Goal: Task Accomplishment & Management: Manage account settings

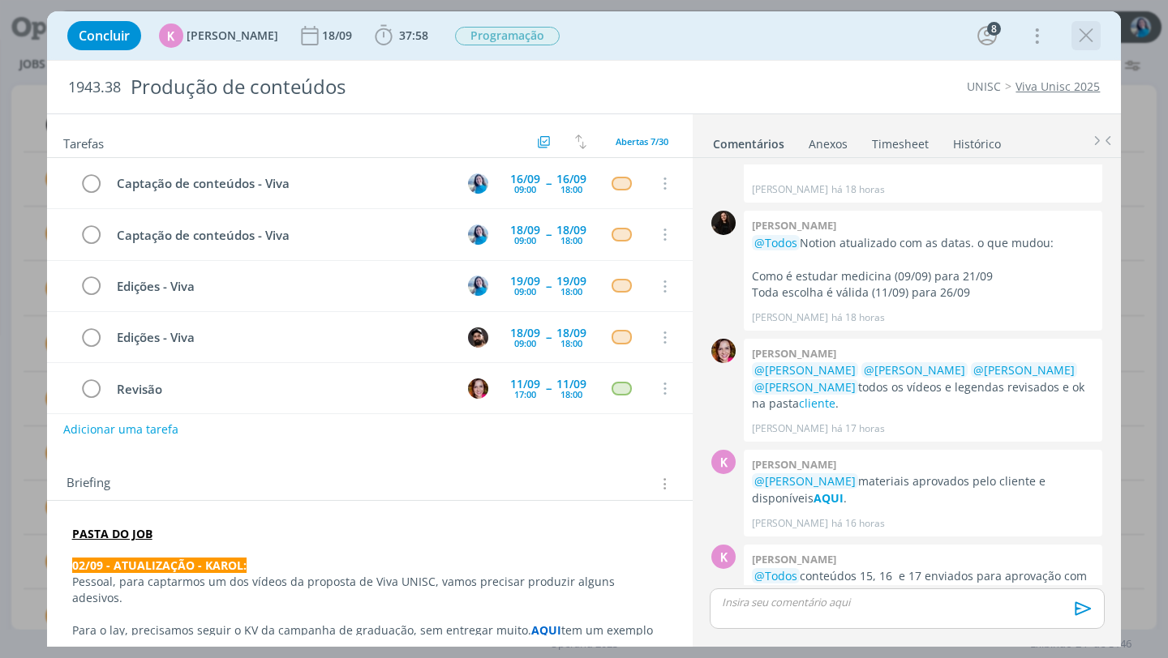
click at [1087, 36] on icon "dialog" at bounding box center [1086, 36] width 24 height 24
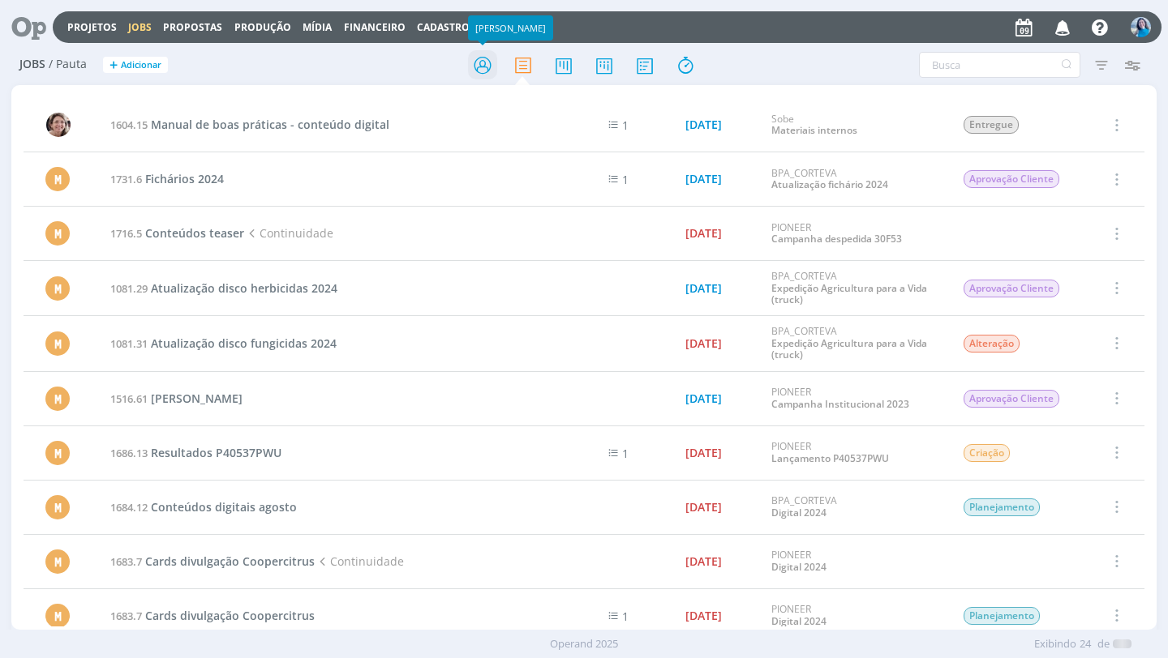
click at [492, 69] on icon at bounding box center [482, 65] width 29 height 32
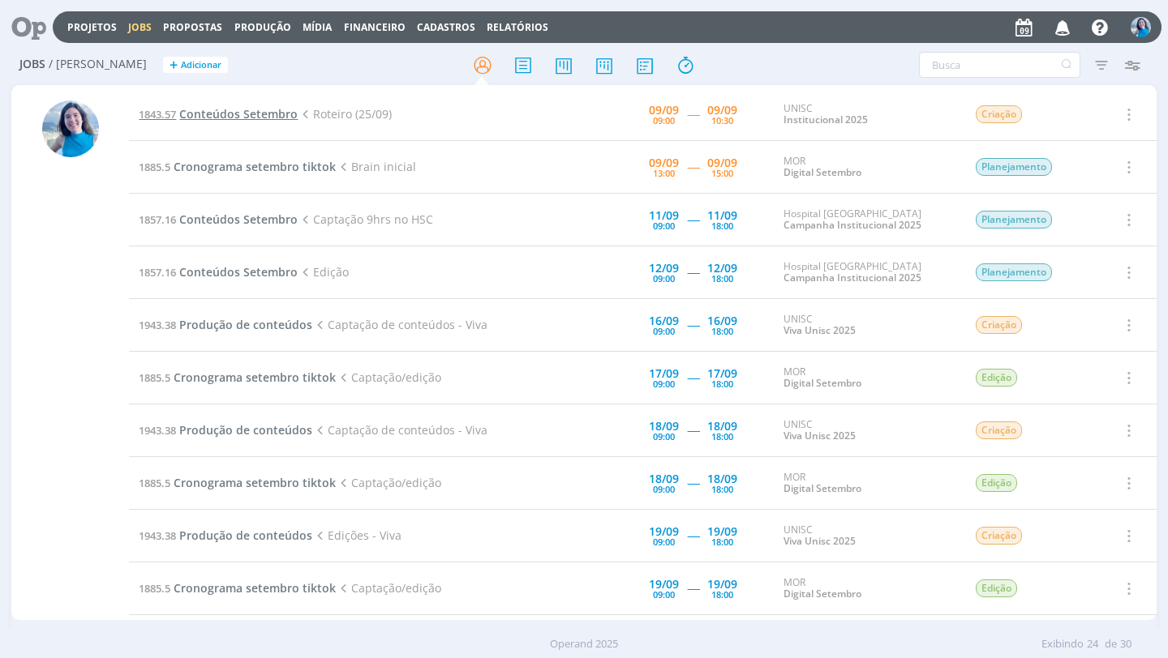
click at [274, 116] on span "Conteúdos Setembro" at bounding box center [238, 113] width 118 height 15
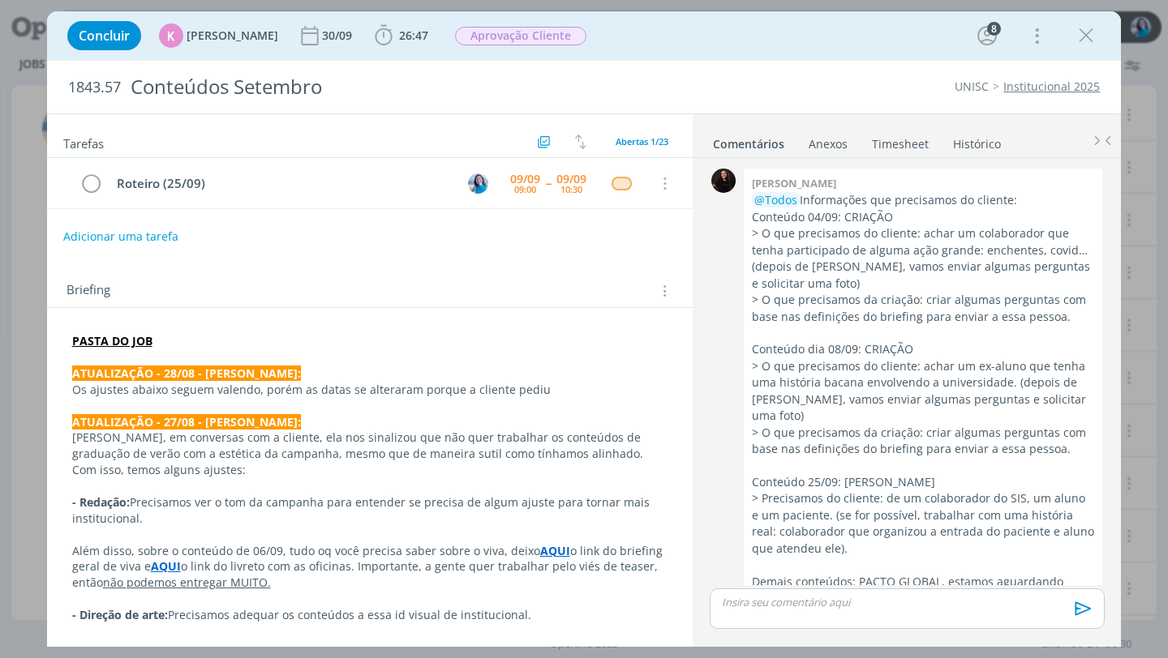
scroll to position [2766, 0]
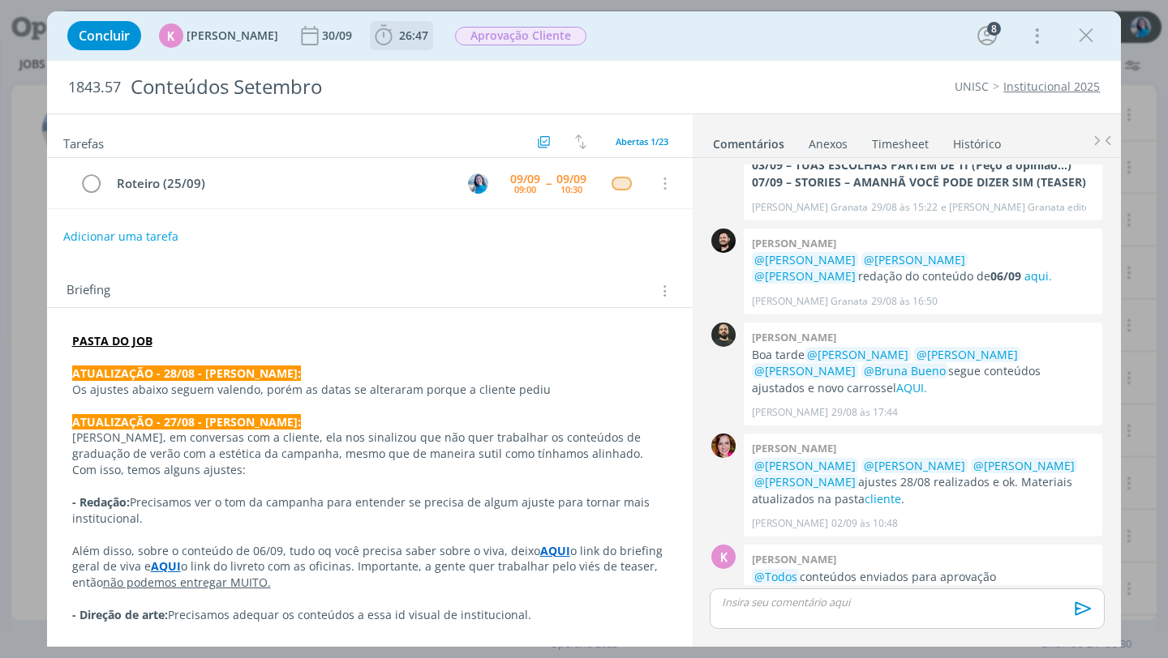
click at [382, 41] on icon "dialog" at bounding box center [383, 36] width 24 height 24
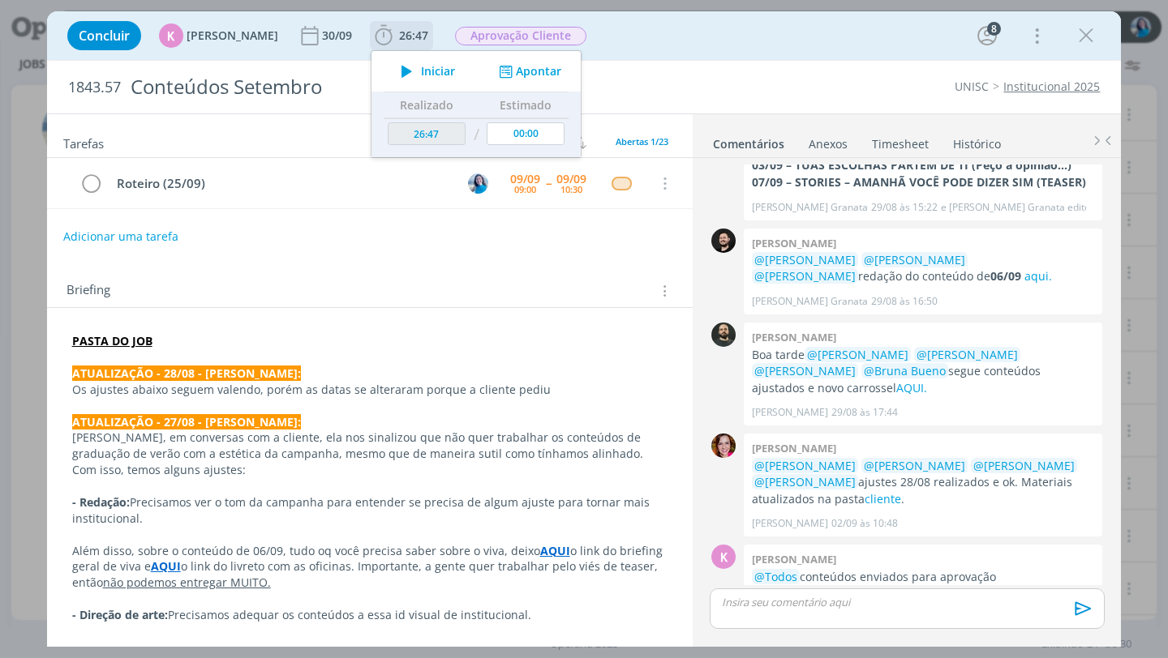
click at [394, 69] on icon "dialog" at bounding box center [406, 71] width 28 height 21
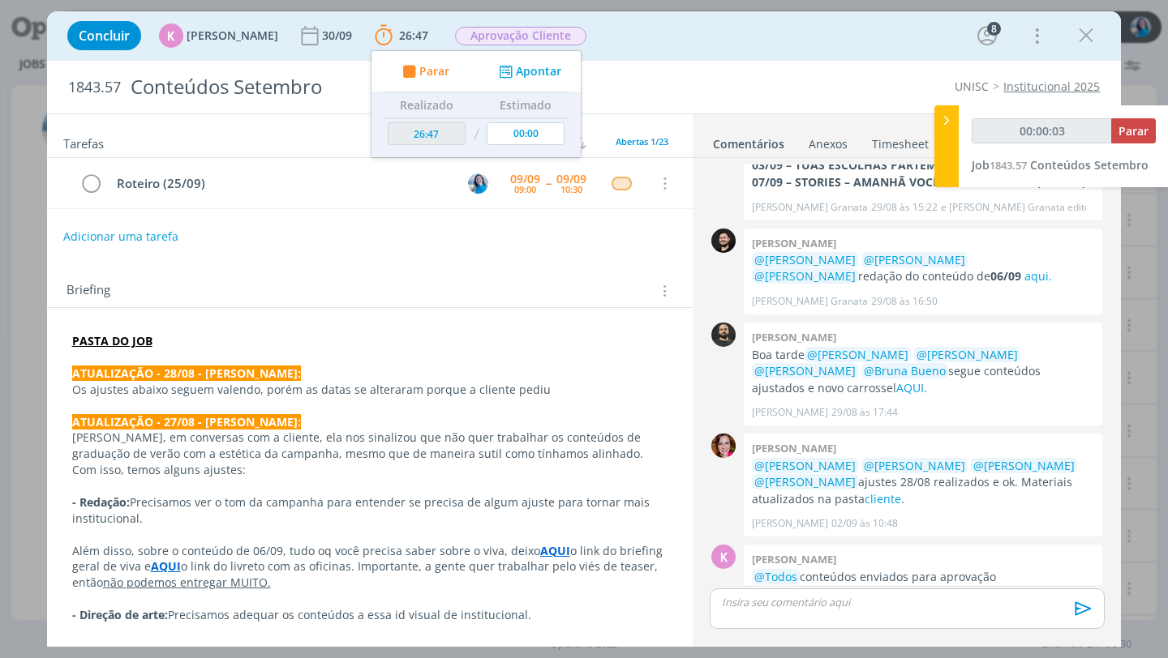
type input "00:00:04"
click at [949, 127] on icon at bounding box center [946, 120] width 16 height 17
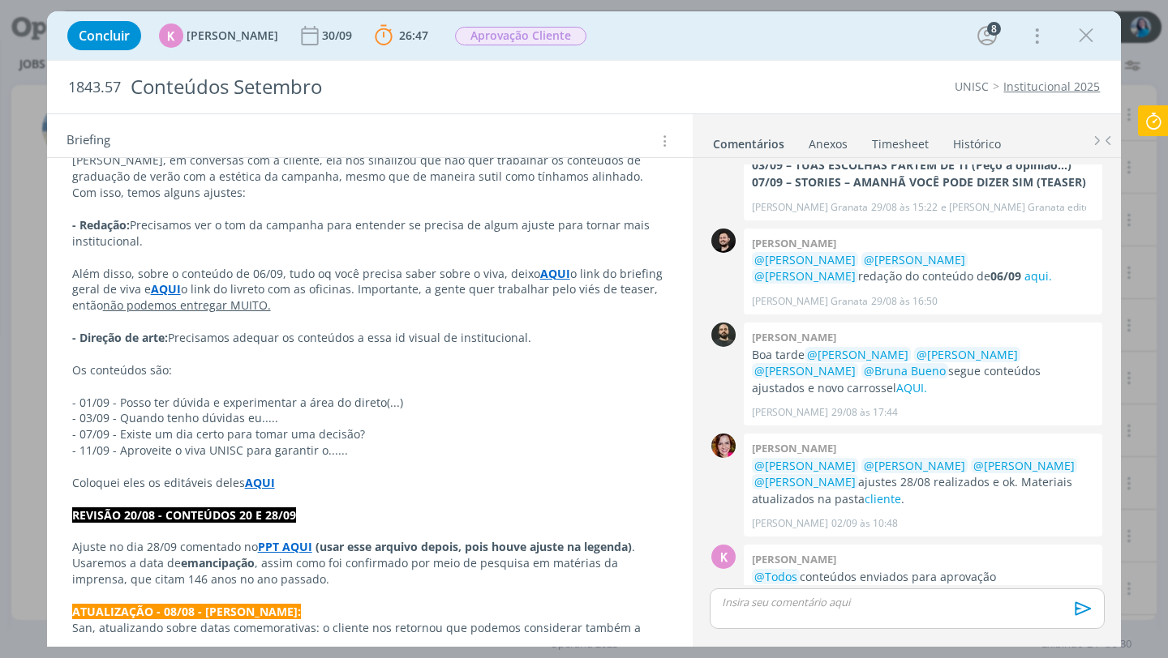
scroll to position [269, 0]
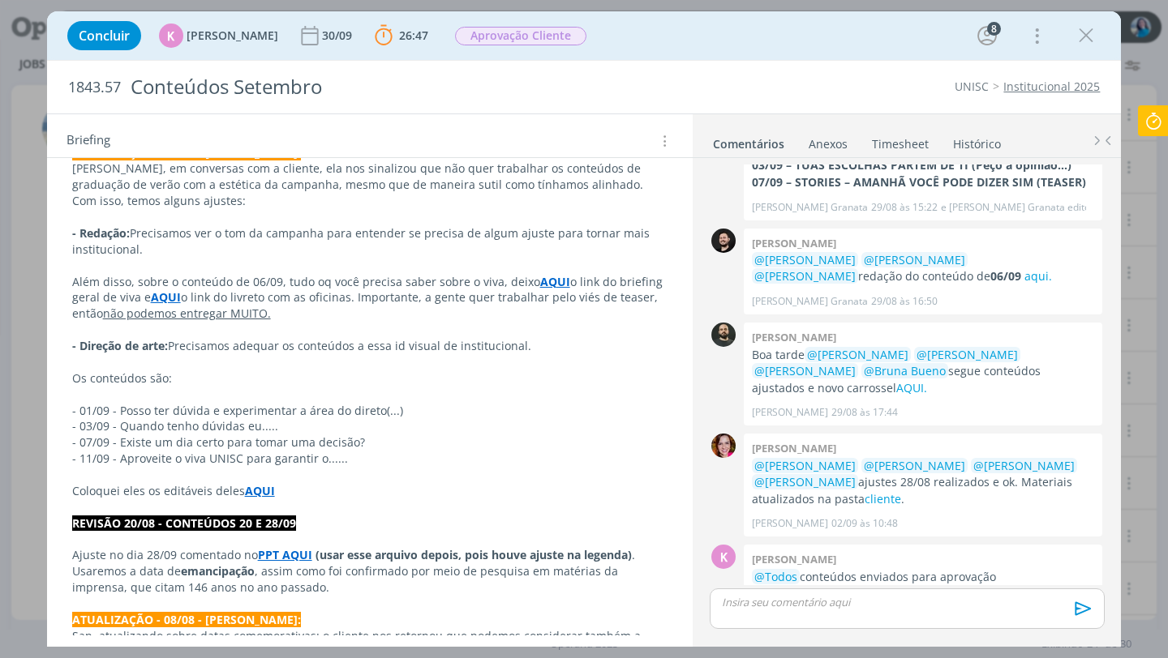
click at [165, 297] on strong "AQUI" at bounding box center [166, 296] width 30 height 15
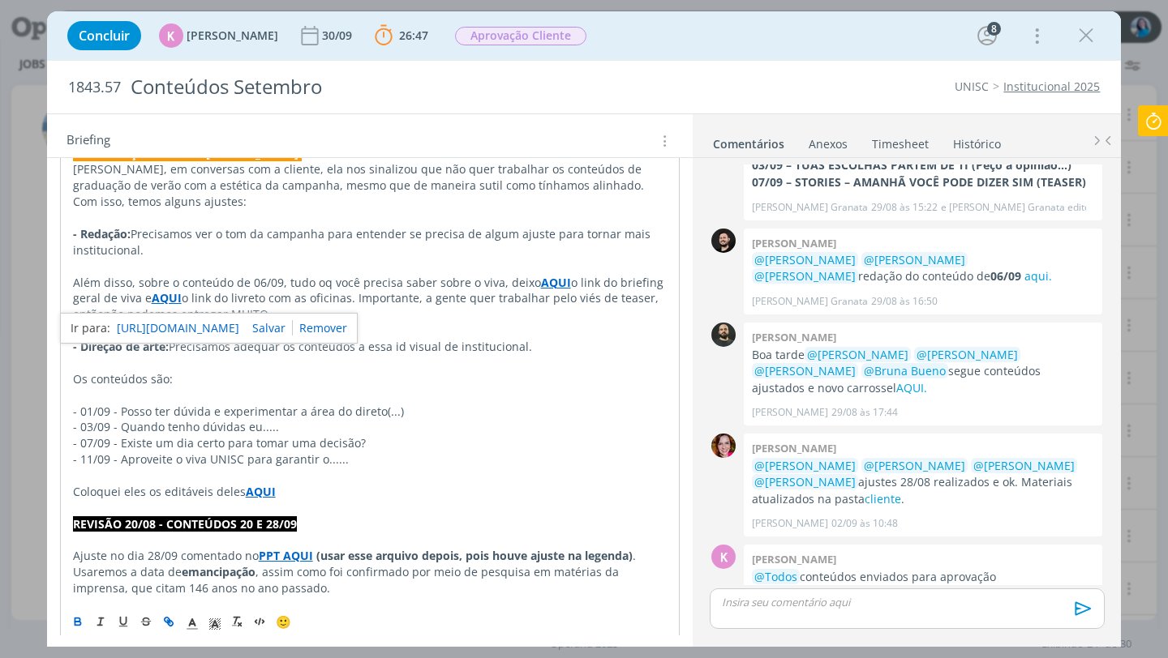
click at [182, 328] on link "https://sobeae.sharepoint.com/:f:/s/SOBEAE/Eqp-S3fw959LvoGU6snGeO4BRLAdA7IA9PQe…" at bounding box center [178, 328] width 122 height 21
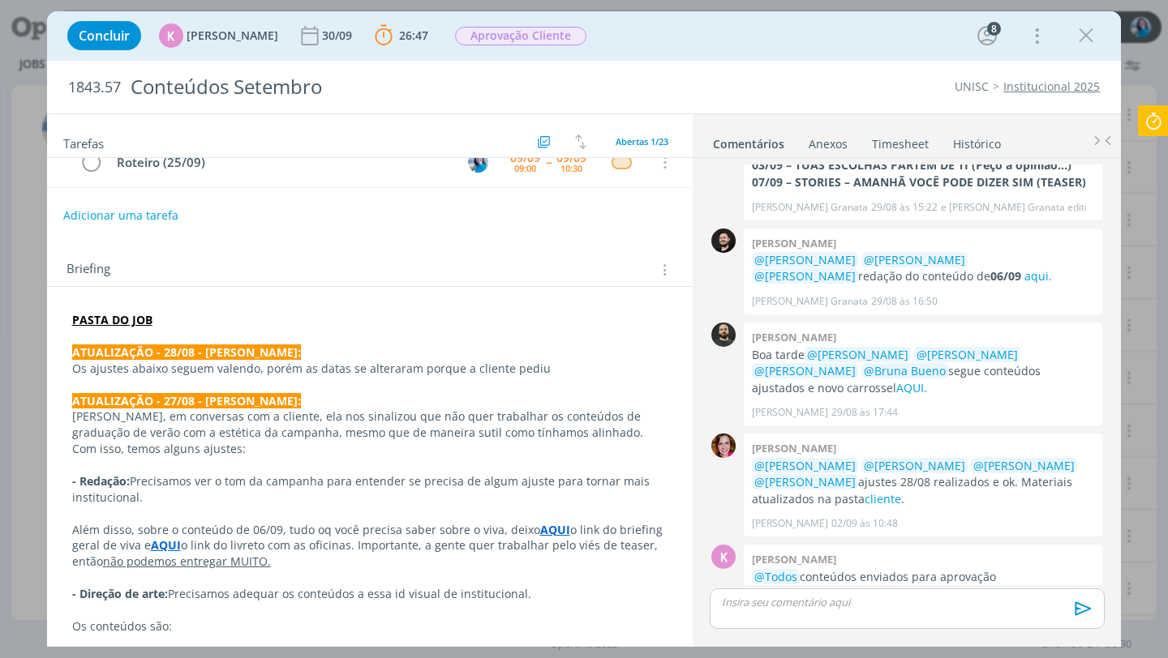
scroll to position [0, 0]
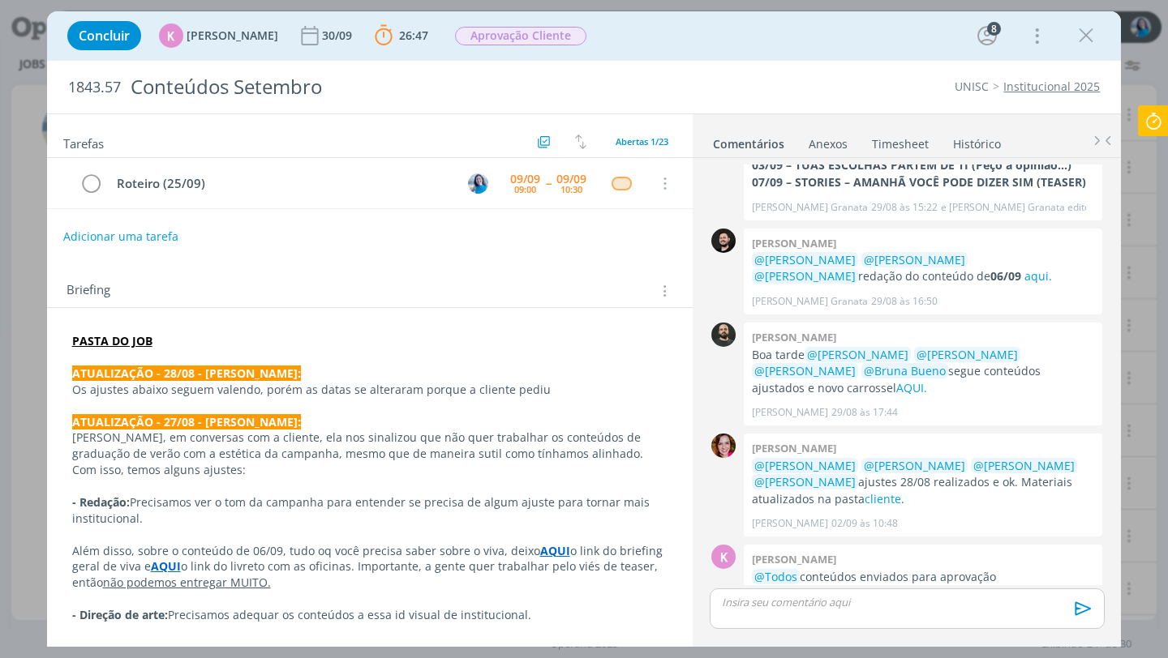
click at [119, 342] on strong "PASTA DO JOB" at bounding box center [112, 340] width 80 height 15
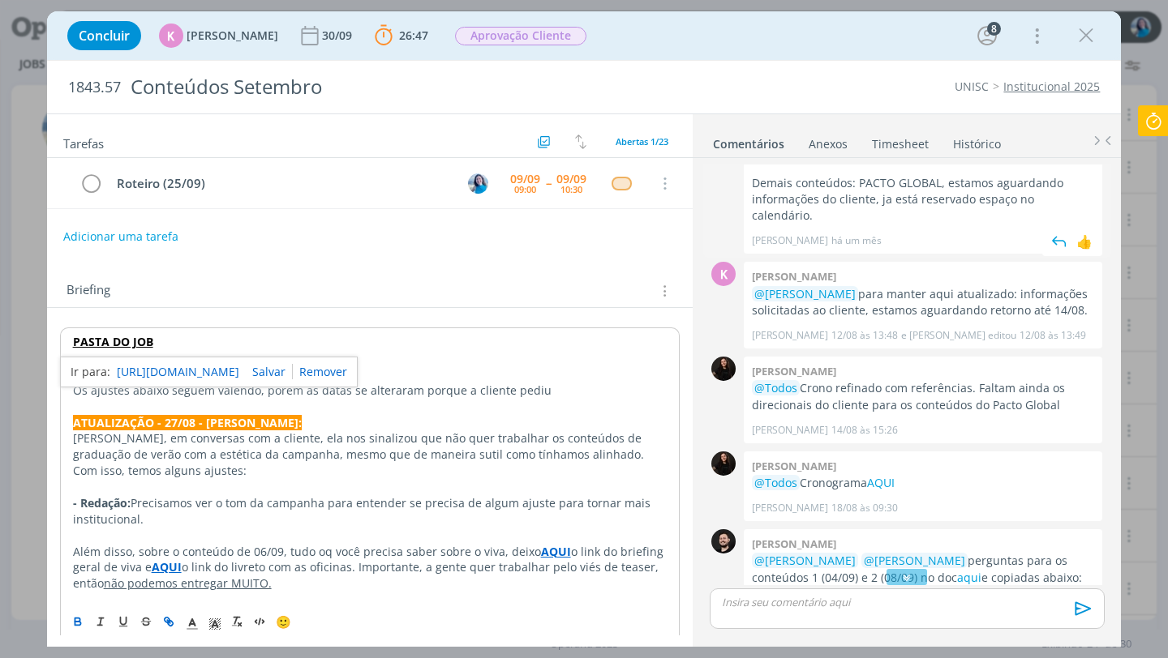
scroll to position [406, 0]
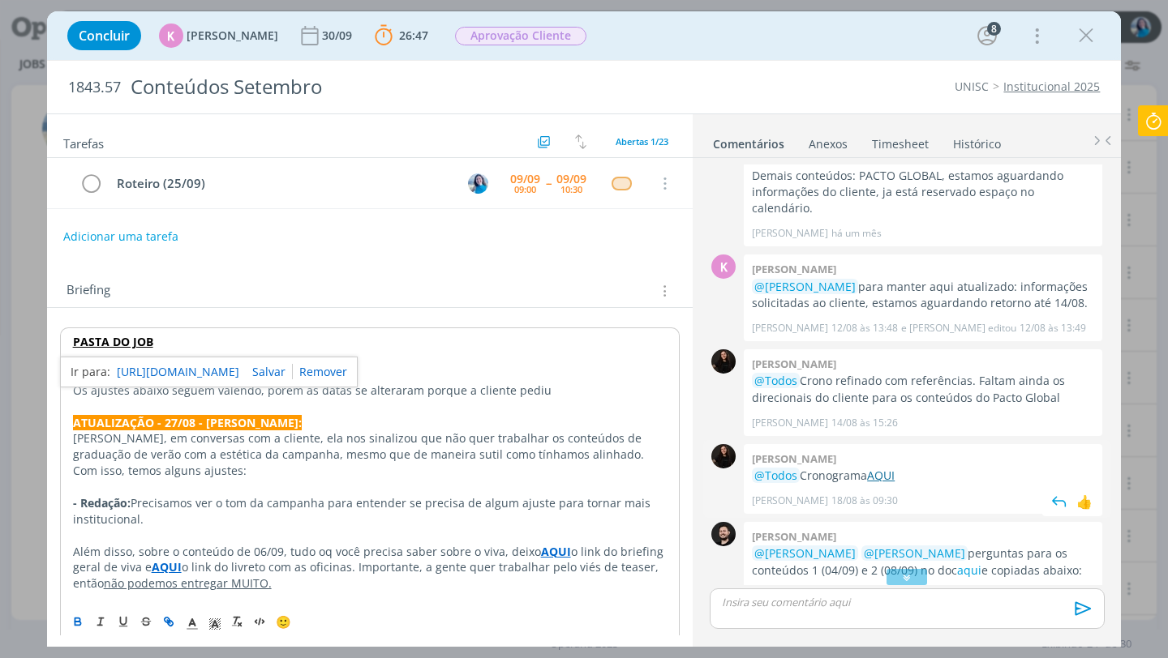
click at [883, 468] on link "AQUI" at bounding box center [881, 475] width 28 height 15
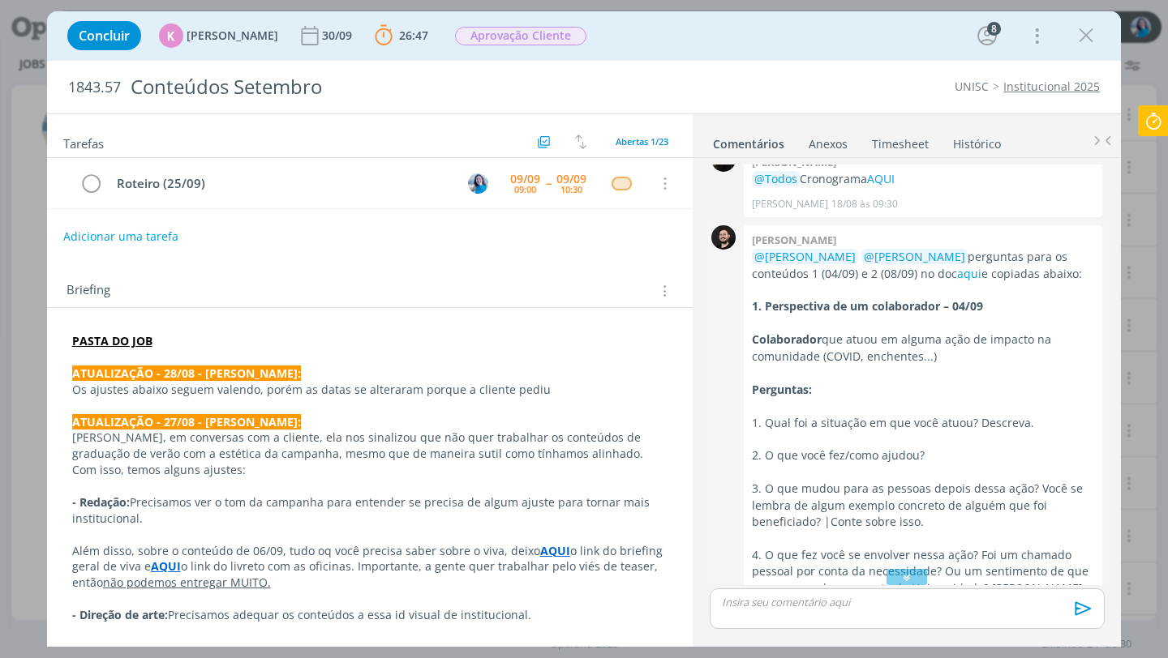
scroll to position [742, 0]
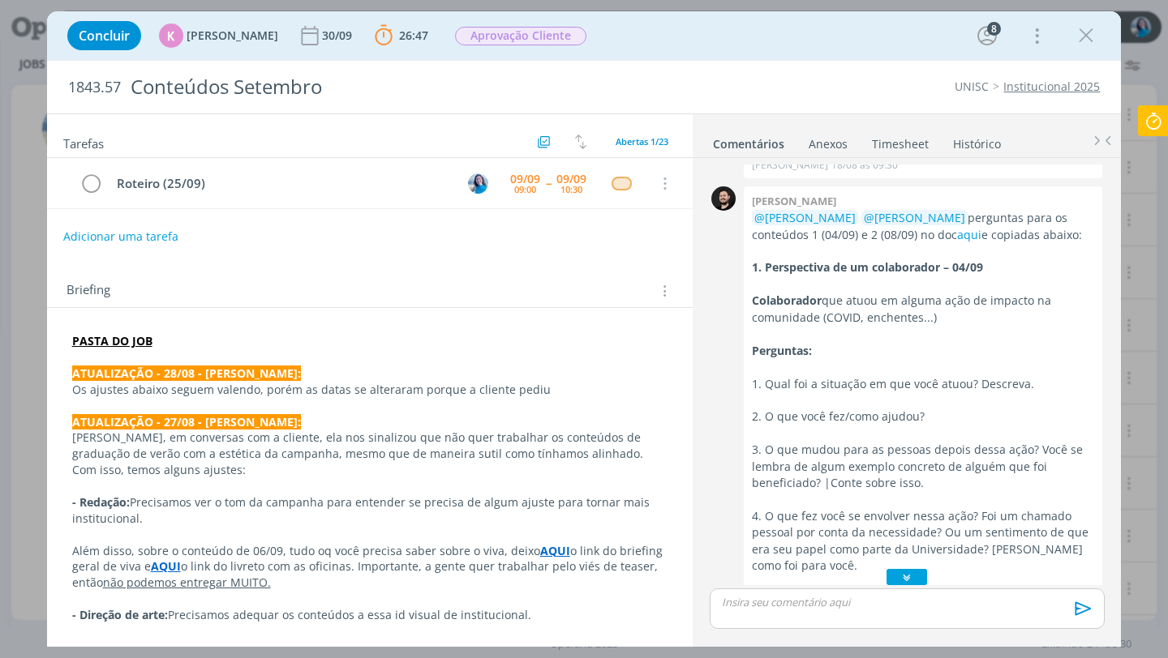
click at [907, 581] on icon "dialog" at bounding box center [906, 577] width 17 height 16
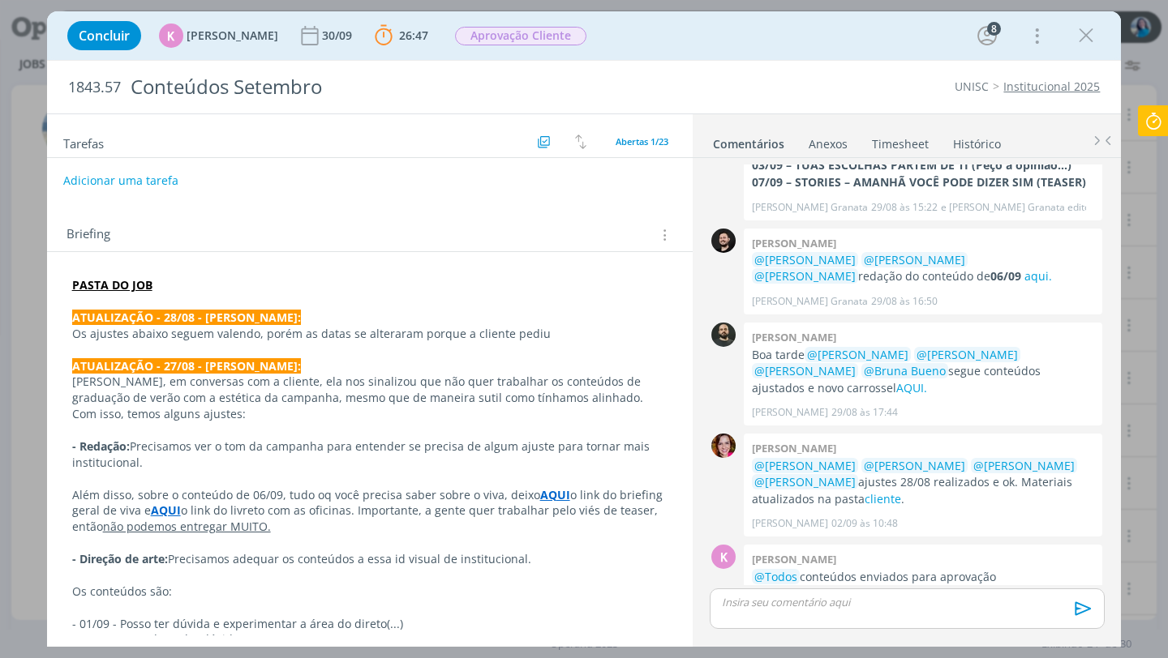
scroll to position [0, 0]
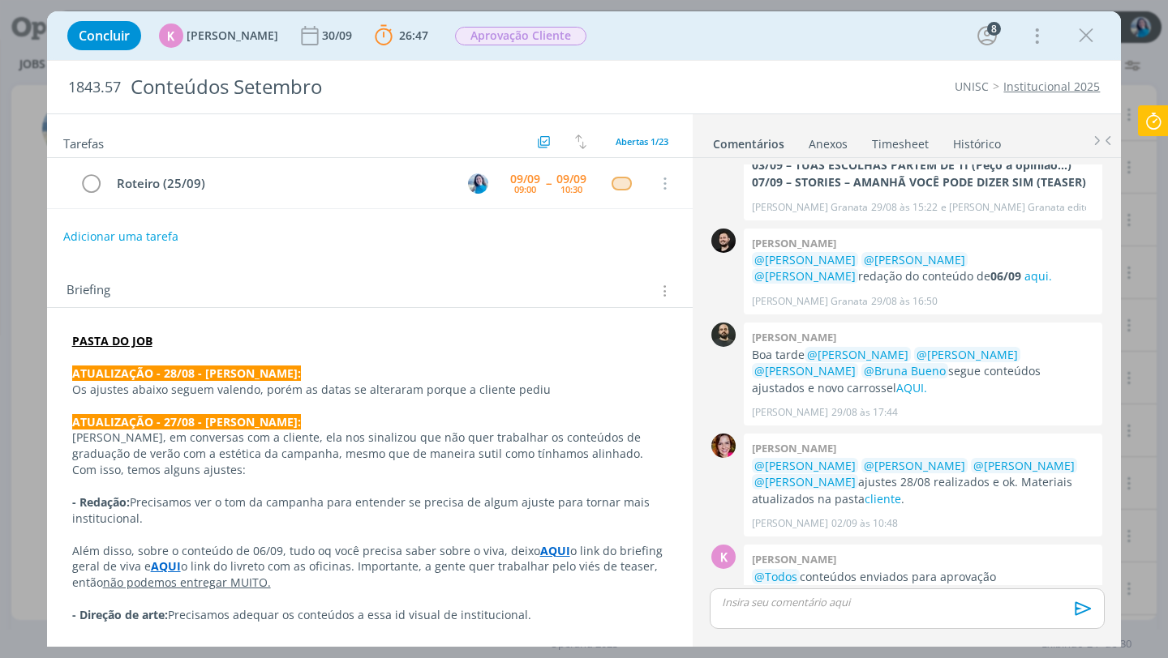
click at [825, 79] on div "UNISC Institucional 2025" at bounding box center [889, 87] width 437 height 16
click at [1048, 88] on link "Institucional 2025" at bounding box center [1051, 86] width 96 height 15
click at [129, 340] on strong "PASTA DO JOB" at bounding box center [112, 340] width 80 height 15
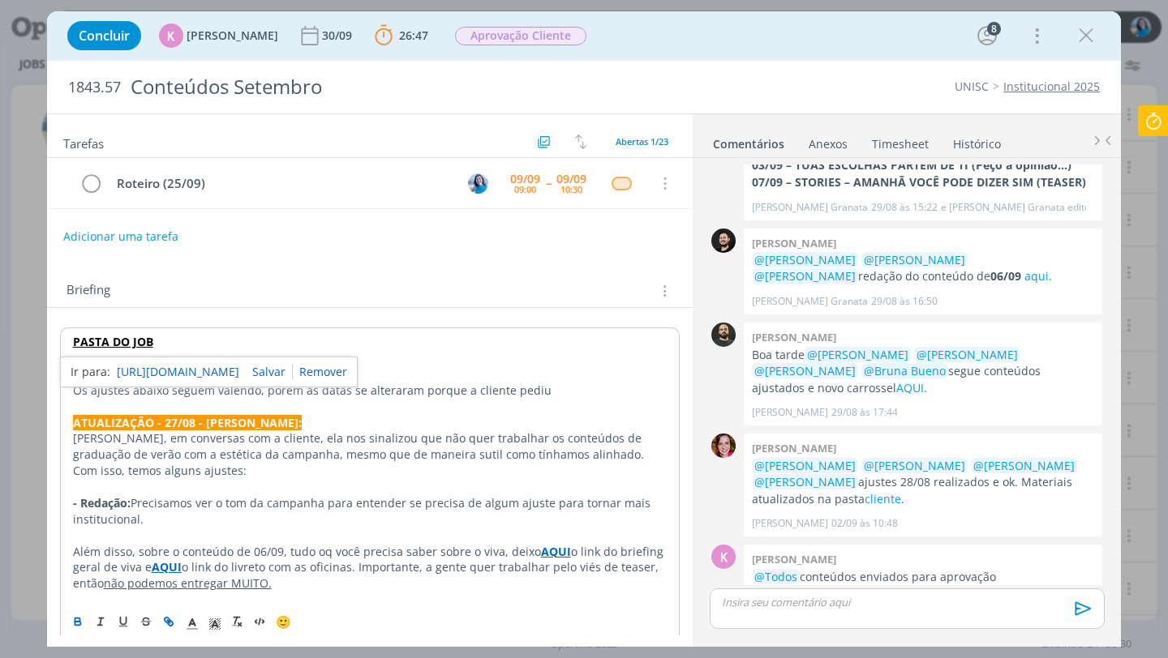
click at [157, 375] on link "https://sobeae.sharepoint.com/:f:/s/SOBEAE/EtsZCbb9tkdKgRdcByue6jEBq-g95RJUiH6b…" at bounding box center [178, 372] width 122 height 21
click at [1156, 126] on icon at bounding box center [1152, 121] width 29 height 32
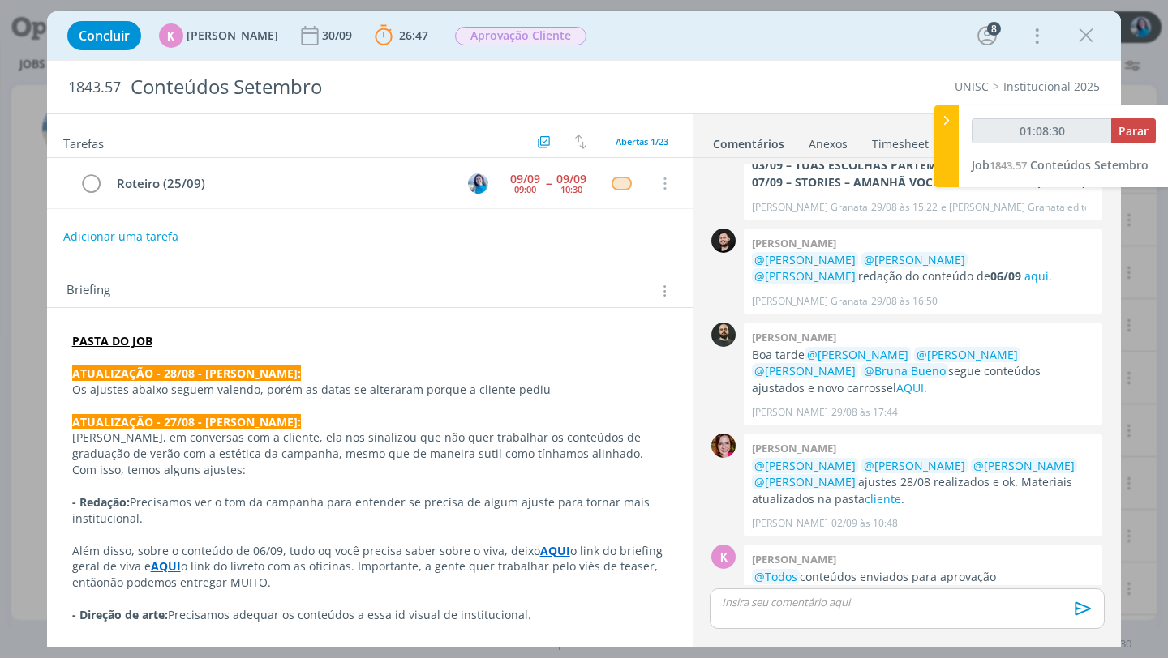
type input "01:08:31"
click at [1146, 135] on span "Parar" at bounding box center [1133, 130] width 30 height 15
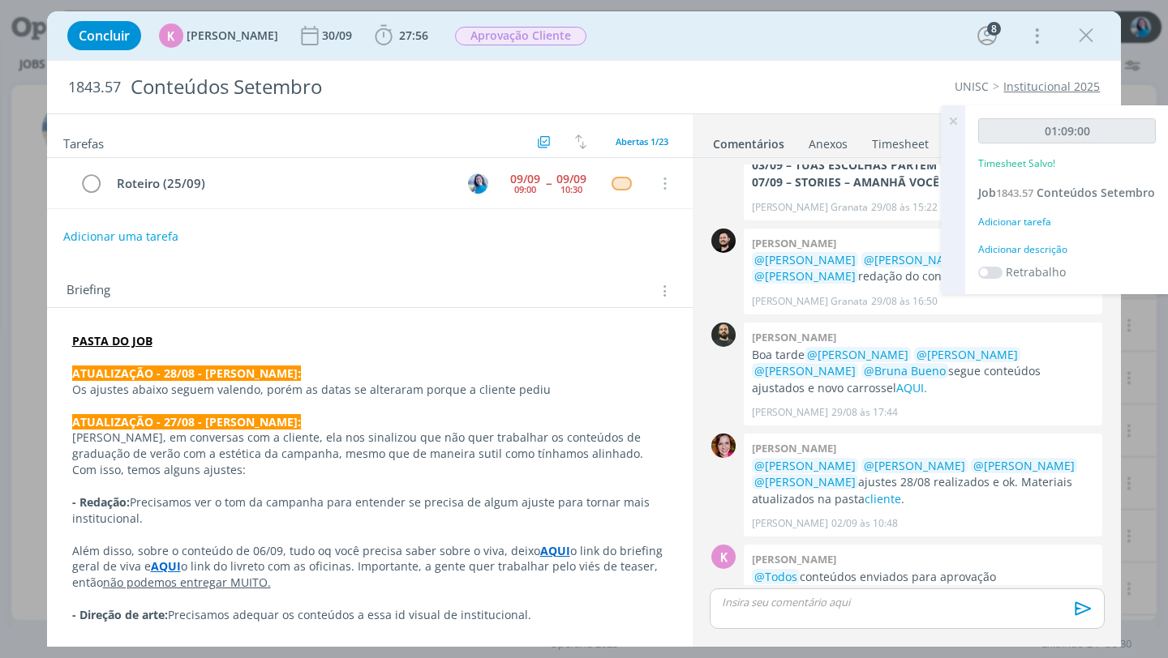
click at [1051, 257] on div "Adicionar descrição" at bounding box center [1067, 249] width 178 height 15
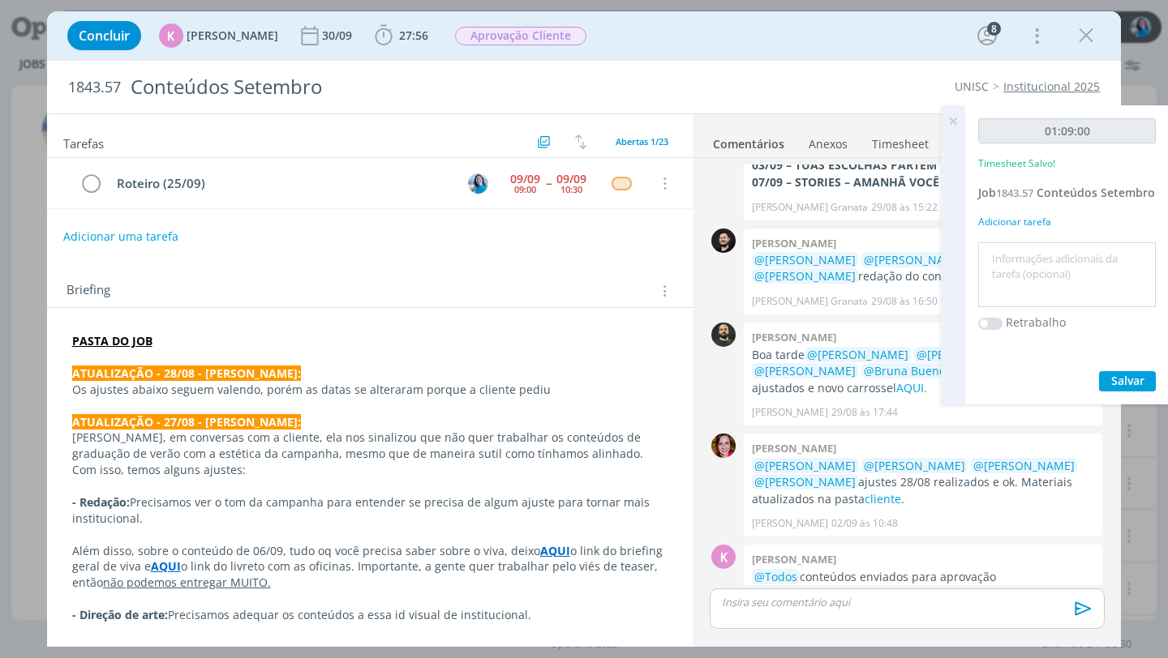
click at [1050, 271] on textarea at bounding box center [1066, 276] width 169 height 58
click at [1042, 281] on textarea "roteiro 25.09" at bounding box center [1066, 276] width 169 height 58
type textarea "roteiro 25/09"
click at [1138, 388] on span "Salvar" at bounding box center [1127, 380] width 33 height 15
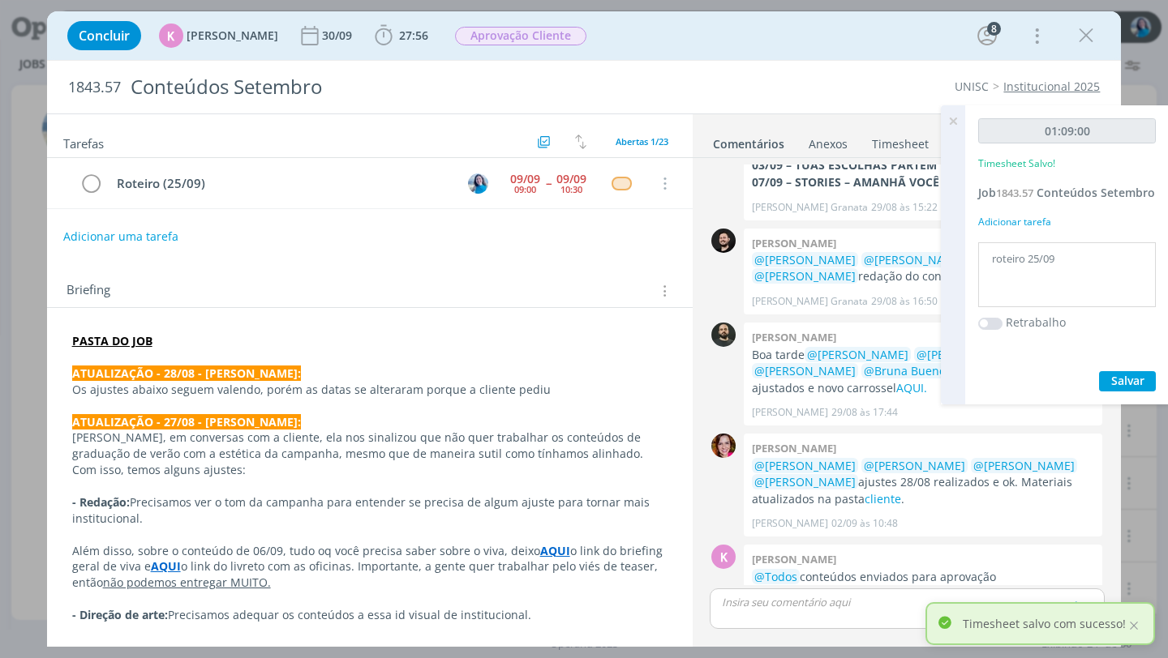
click at [952, 128] on icon at bounding box center [952, 121] width 29 height 32
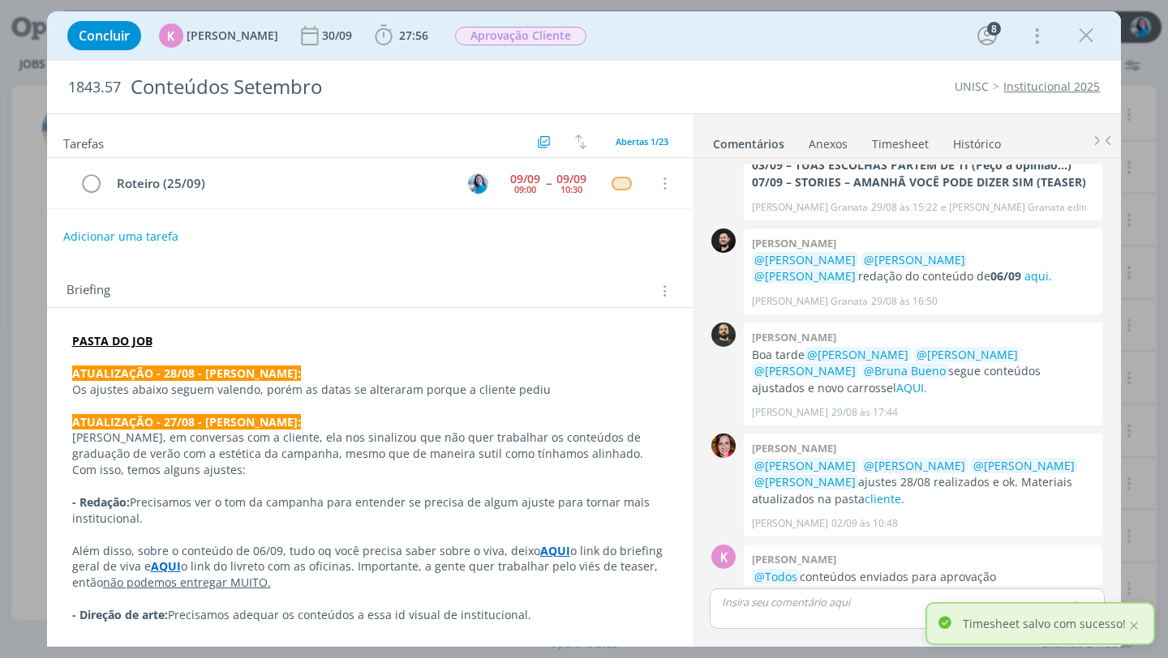
click at [833, 600] on p "dialog" at bounding box center [907, 602] width 368 height 15
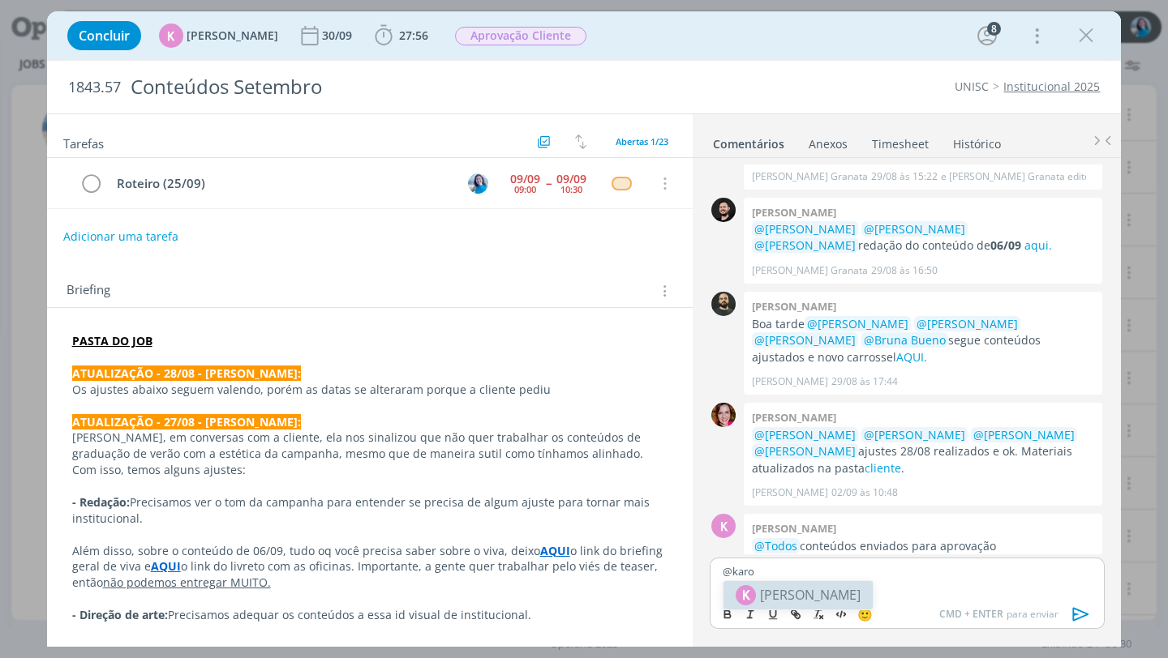
click at [805, 581] on li "K Karoline Arend" at bounding box center [797, 595] width 149 height 28
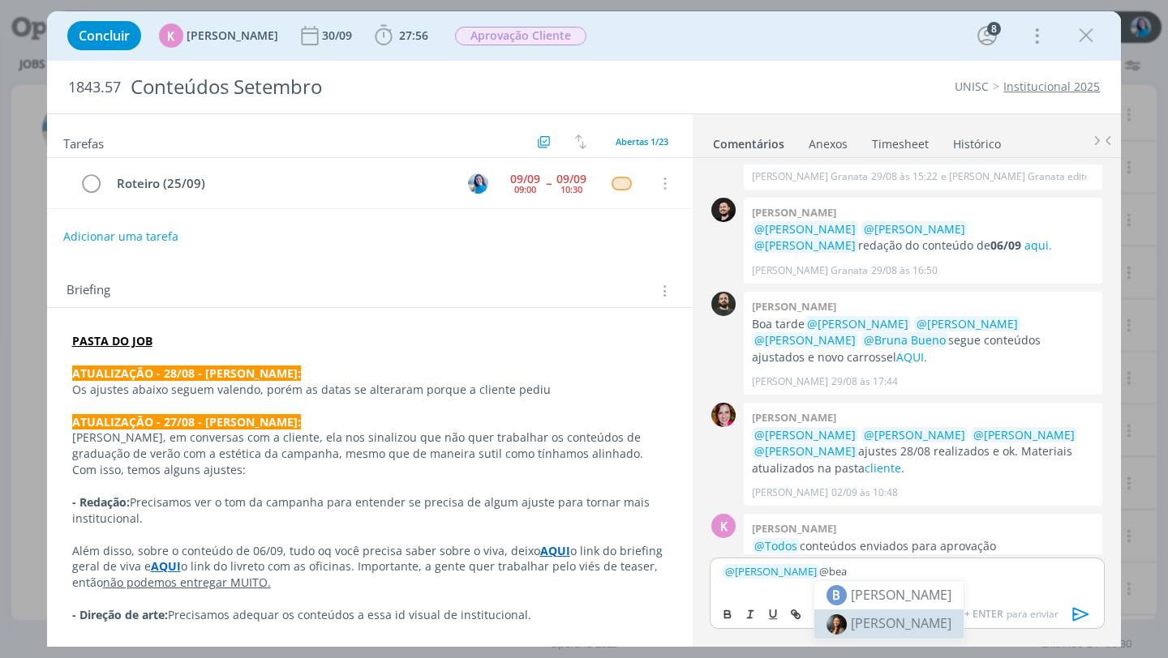
click at [887, 618] on span "[PERSON_NAME]" at bounding box center [901, 624] width 101 height 18
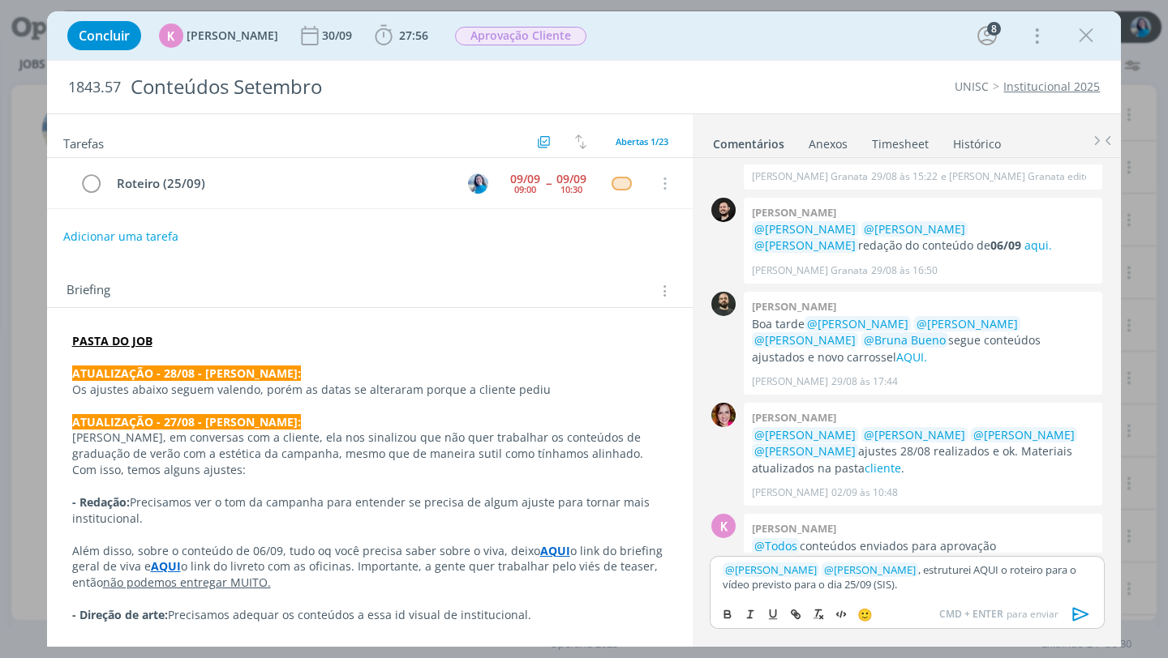
click at [973, 570] on p "﻿ @ Karoline Arend ﻿ ﻿ @ Beatriz Luchese ﻿ , estruturei AQUI o roteiro para o v…" at bounding box center [907, 578] width 368 height 30
click at [793, 615] on icon "dialog" at bounding box center [793, 612] width 5 height 5
paste input "https://sobeae.sharepoint.com/sites/SOBEAE/_layouts/15/doc.aspx?sourcedoc={a02a…"
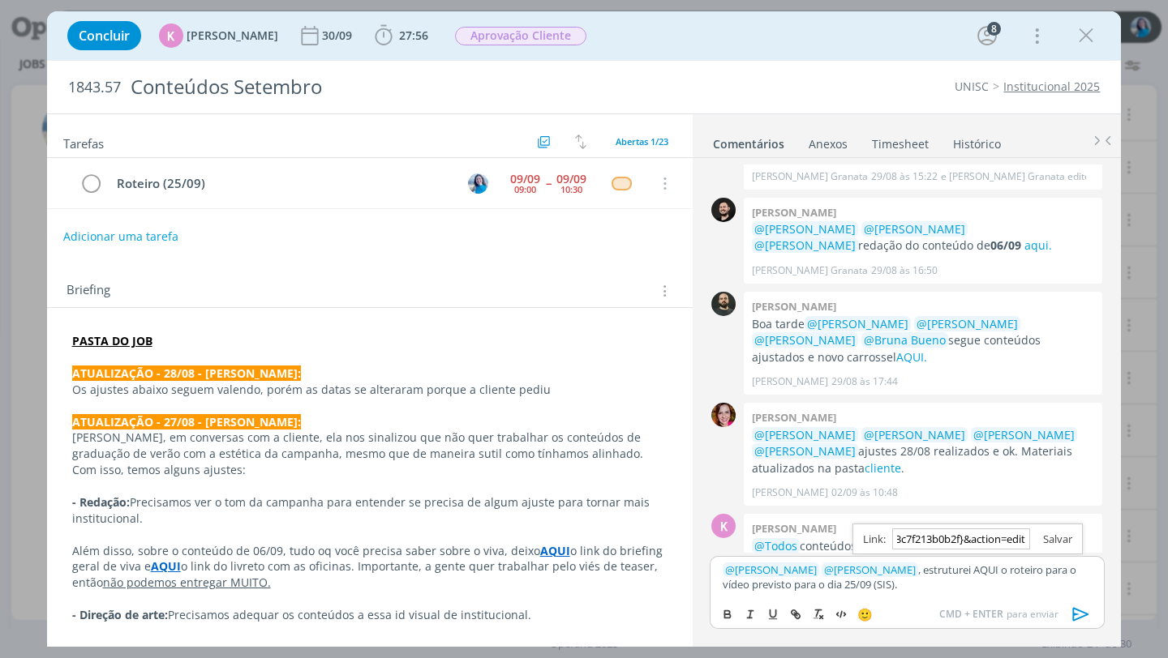
type input "https://sobeae.sharepoint.com/sites/SOBEAE/_layouts/15/doc.aspx?sourcedoc={a02a…"
click at [1063, 542] on link "dialog" at bounding box center [1051, 539] width 42 height 15
click at [956, 590] on p "﻿ @ Karoline Arend ﻿ ﻿ @ Beatriz Luchese ﻿ , estruturei AQUI o roteiro para o v…" at bounding box center [907, 578] width 368 height 30
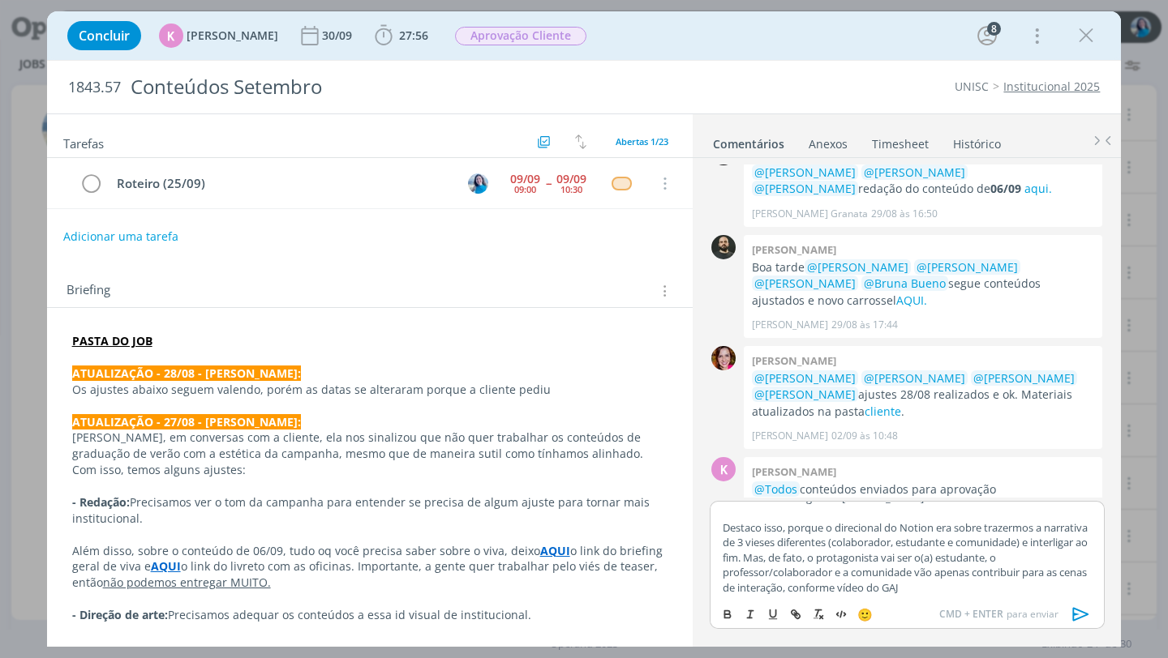
scroll to position [94, 0]
click at [1044, 558] on p "Destaco isso, porque o direcional do Notion era sobre trazermos a narrativa de …" at bounding box center [907, 555] width 368 height 75
click at [1049, 558] on p "Destaco isso, porque o direcional do Notion era sobre trazermos a narrativa de …" at bounding box center [907, 555] width 368 height 75
click at [988, 583] on p "Destaco isso, porque o direcional do Notion era sobre trazermos a narrativa de …" at bounding box center [907, 555] width 368 height 75
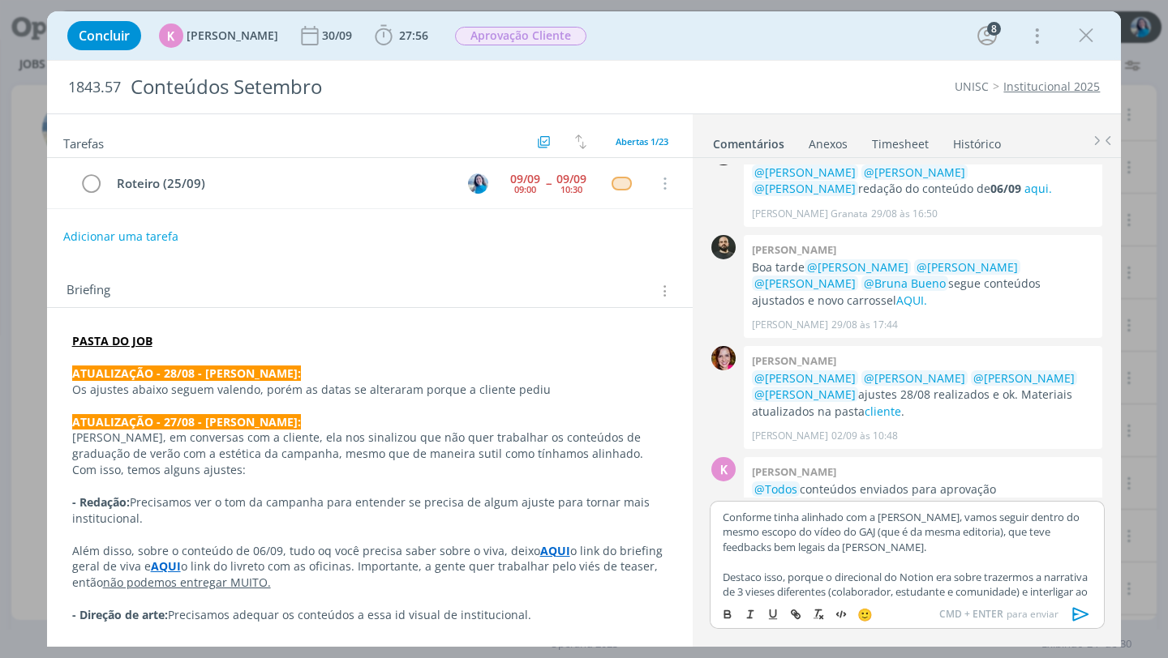
scroll to position [0, 0]
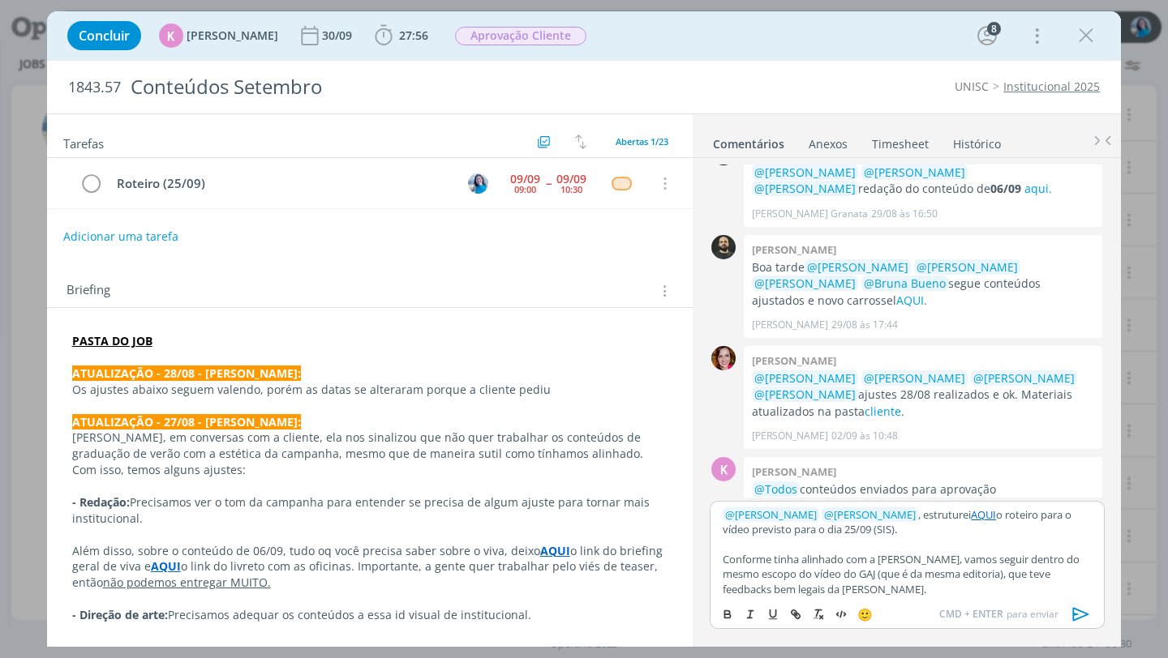
click at [1073, 618] on icon "dialog" at bounding box center [1081, 614] width 24 height 24
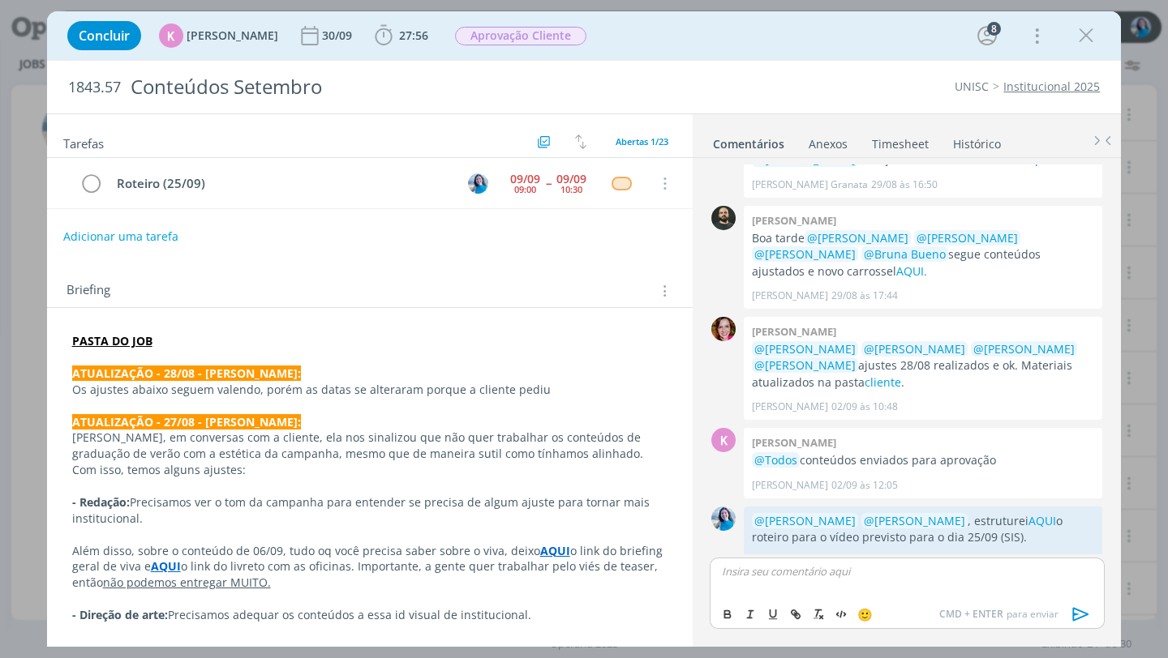
scroll to position [3057, 0]
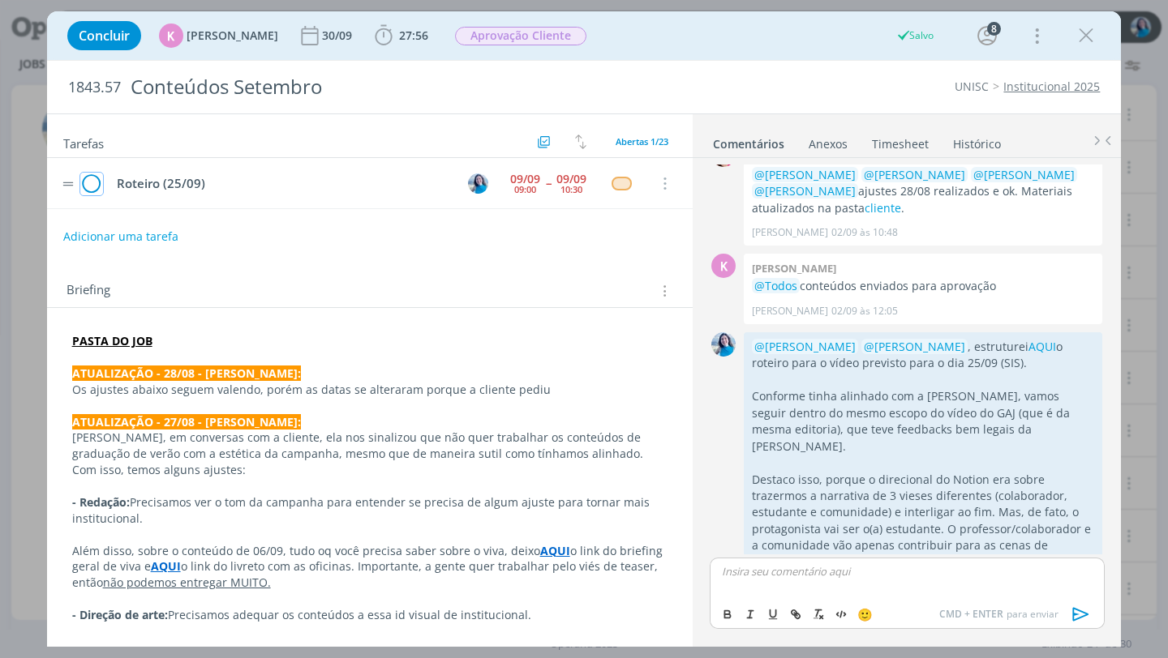
click at [93, 185] on icon "dialog" at bounding box center [91, 184] width 23 height 24
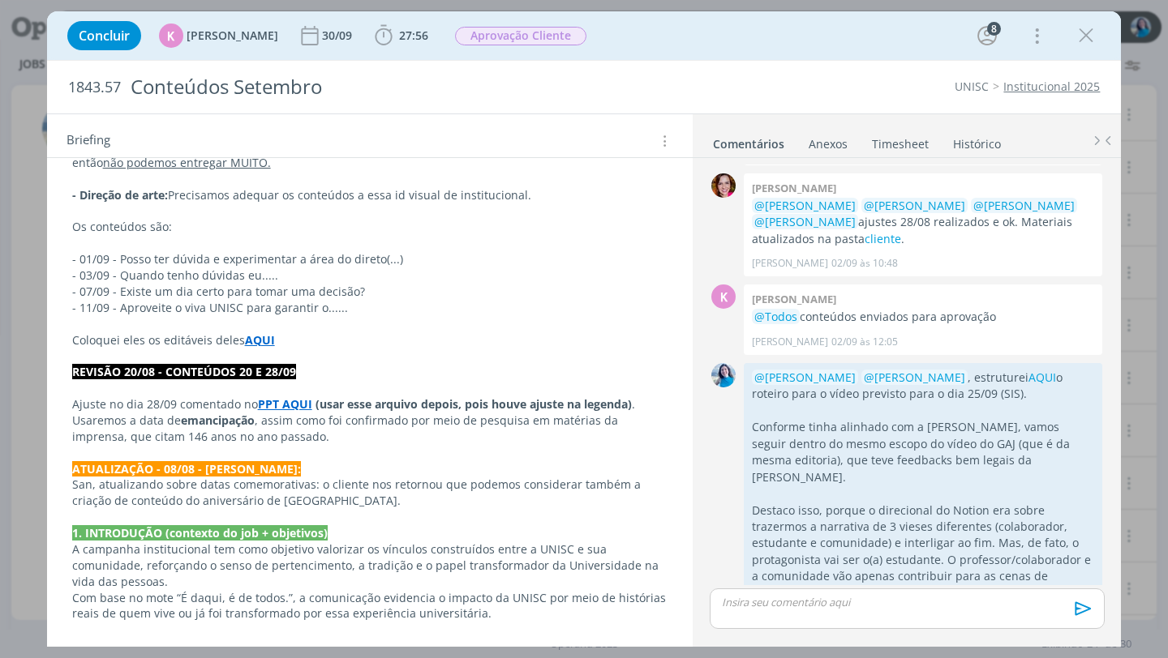
scroll to position [0, 0]
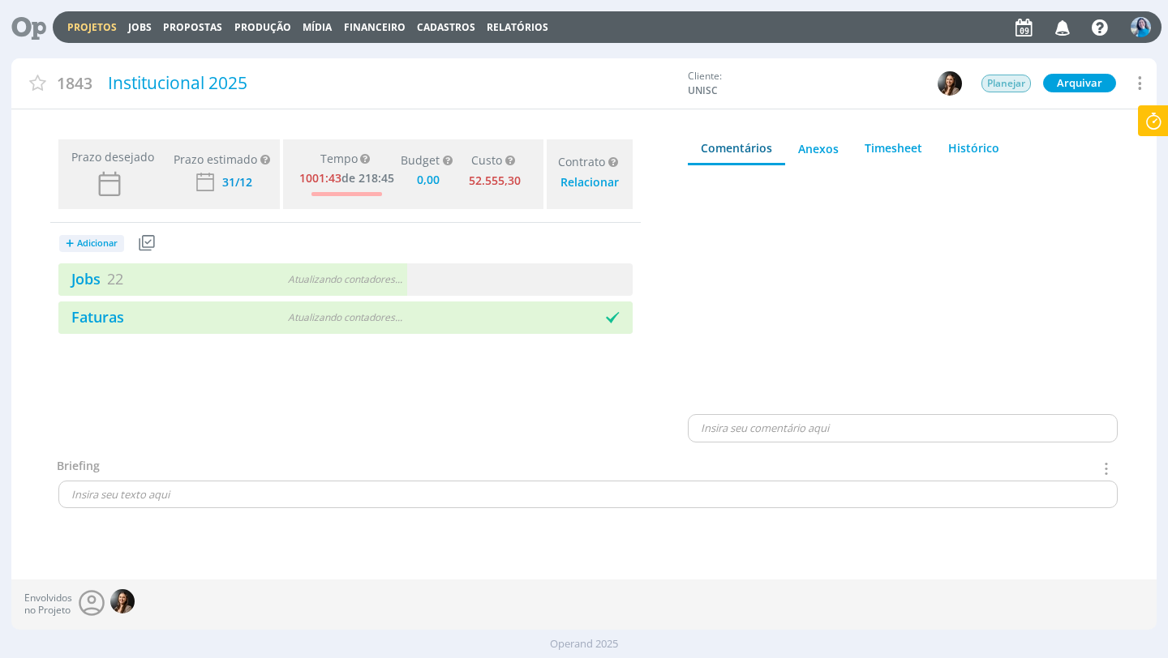
type input "0,00"
click at [89, 281] on link "Jobs 22" at bounding box center [90, 278] width 65 height 19
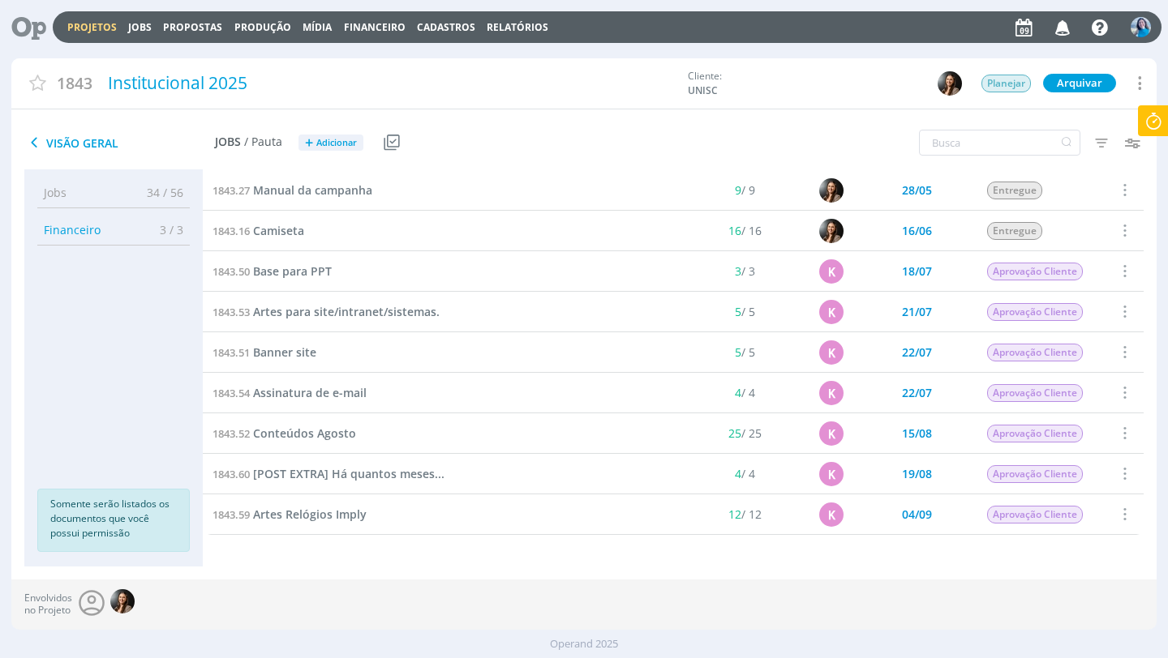
scroll to position [27, 0]
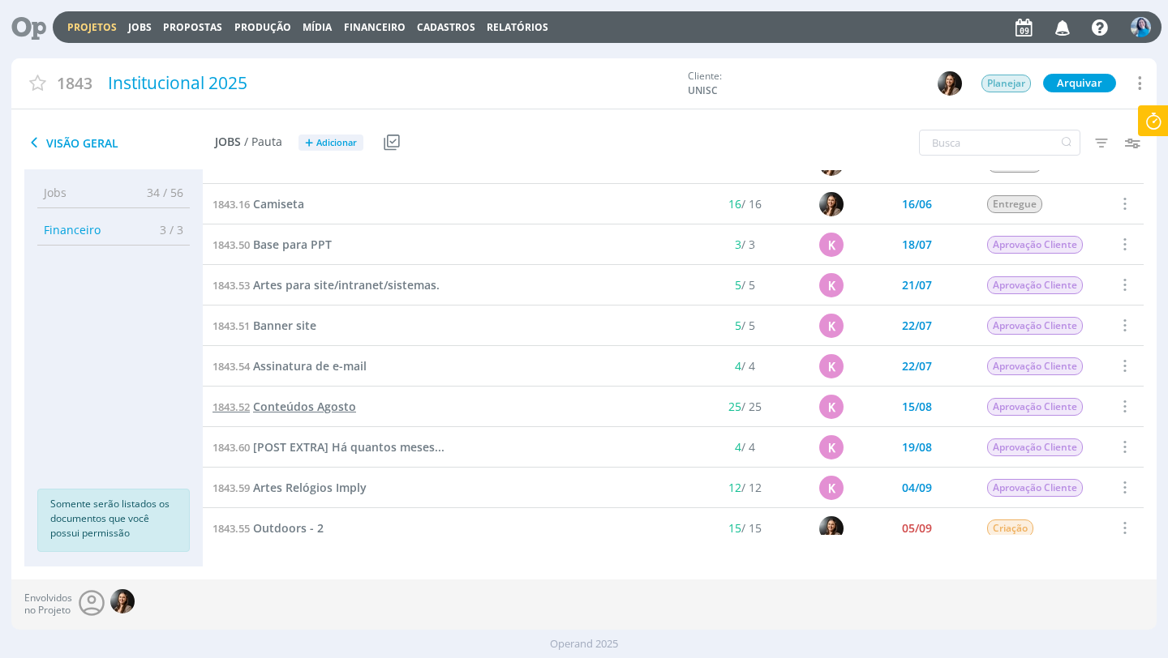
click at [332, 408] on span "Conteúdos Agosto" at bounding box center [304, 406] width 103 height 15
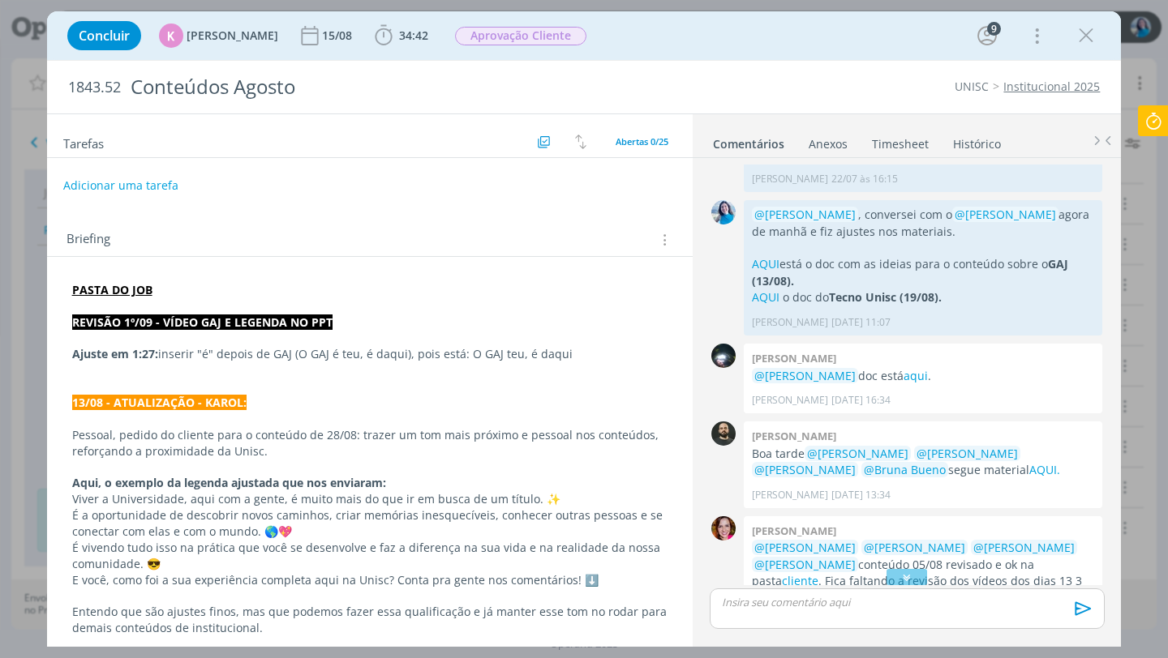
scroll to position [90, 0]
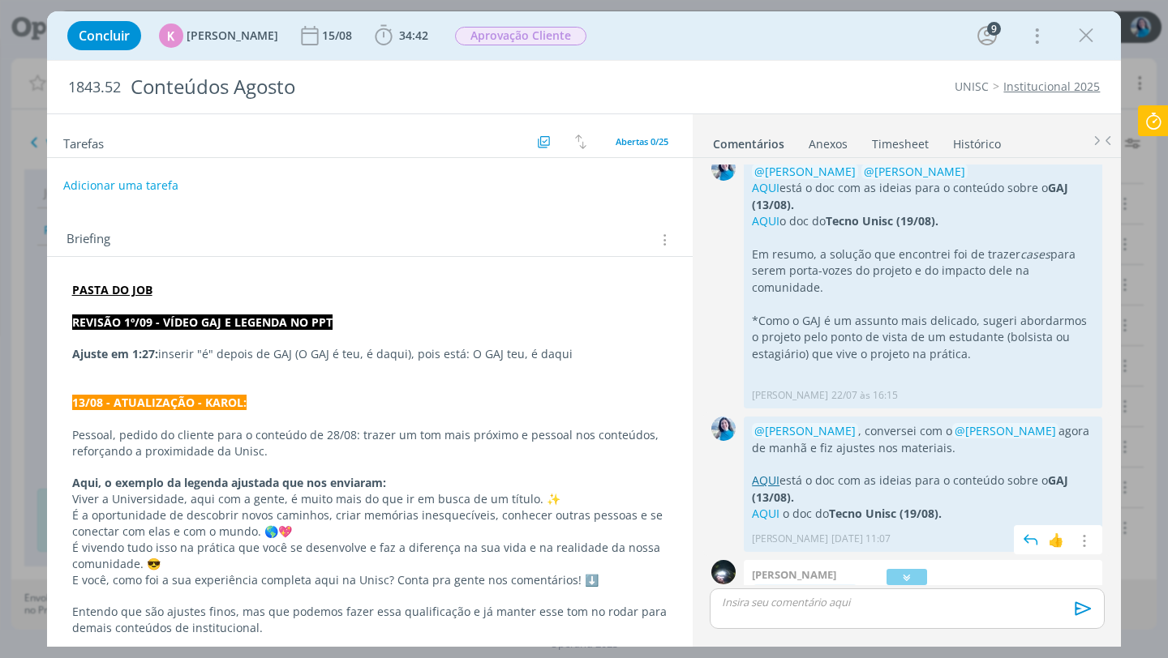
click at [770, 480] on link "AQUI" at bounding box center [766, 480] width 28 height 15
click at [909, 572] on icon "dialog" at bounding box center [906, 577] width 17 height 16
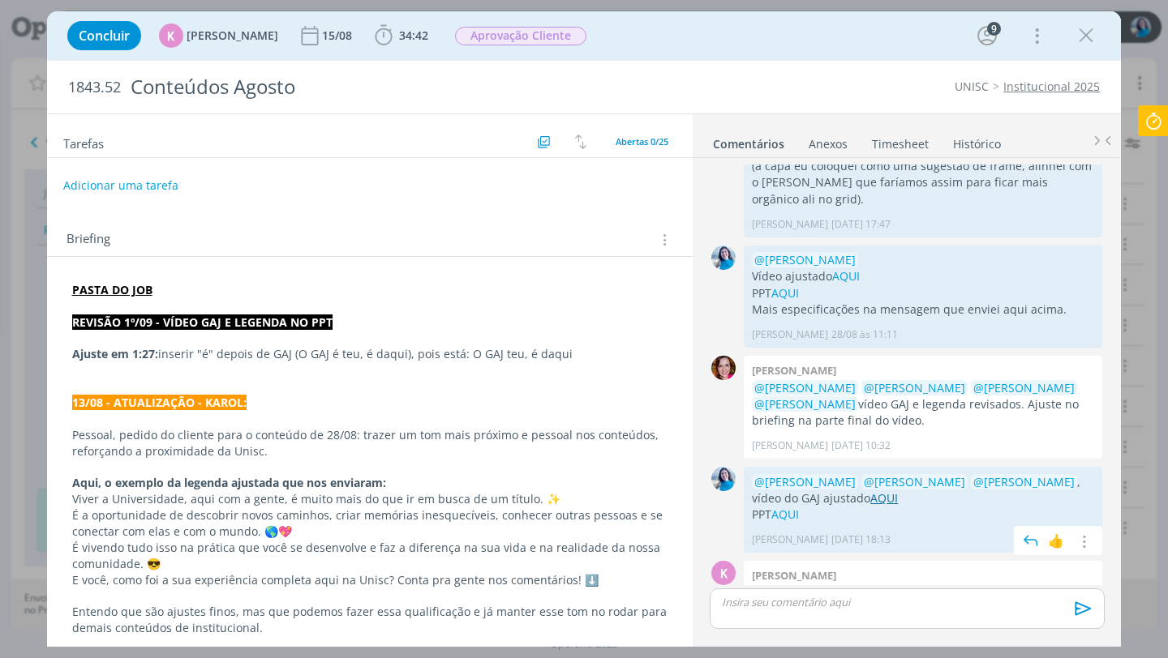
click at [870, 491] on link "AQUI" at bounding box center [884, 498] width 28 height 15
click at [1146, 116] on icon at bounding box center [1152, 121] width 29 height 32
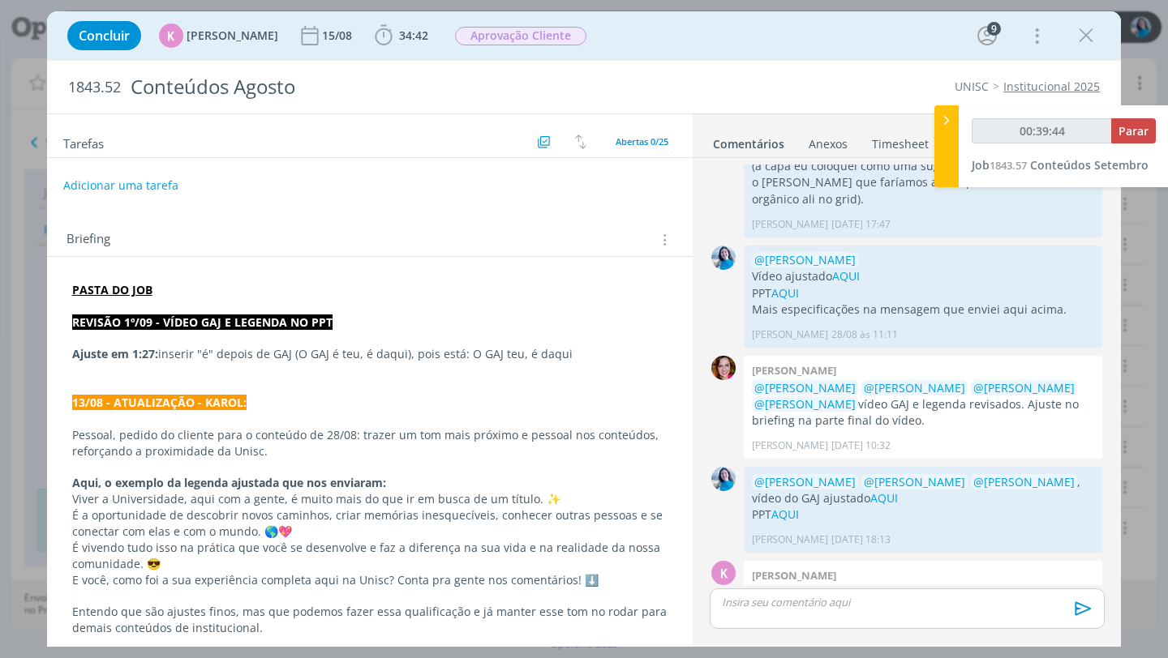
type input "00:39:45"
click at [952, 123] on icon at bounding box center [946, 120] width 16 height 17
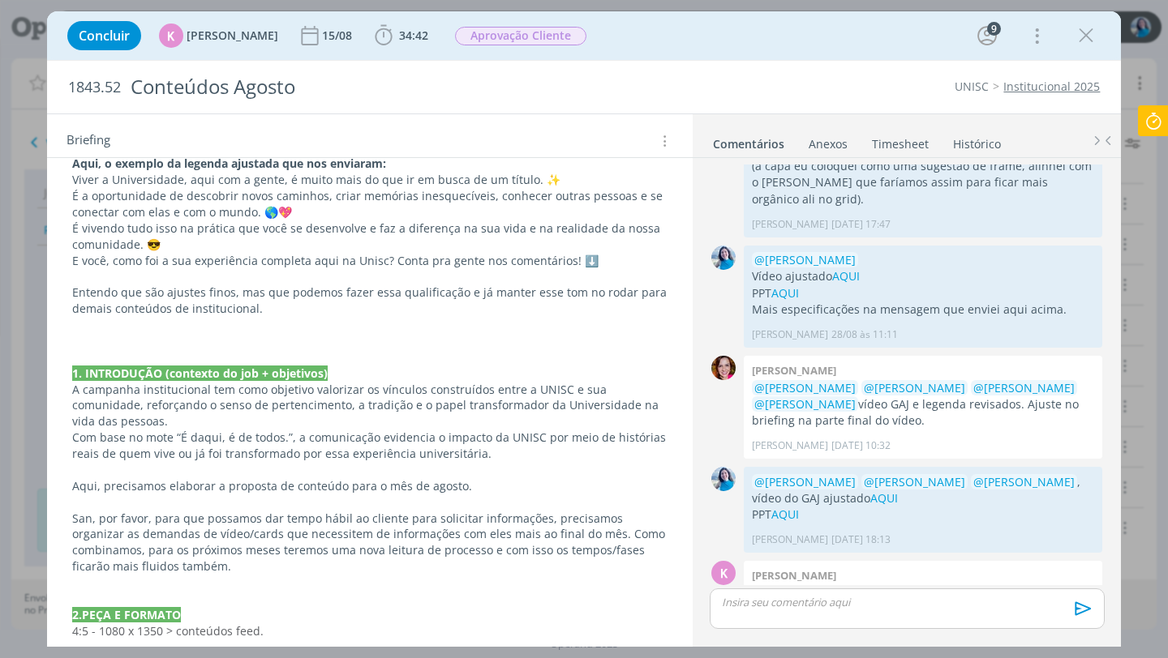
scroll to position [0, 0]
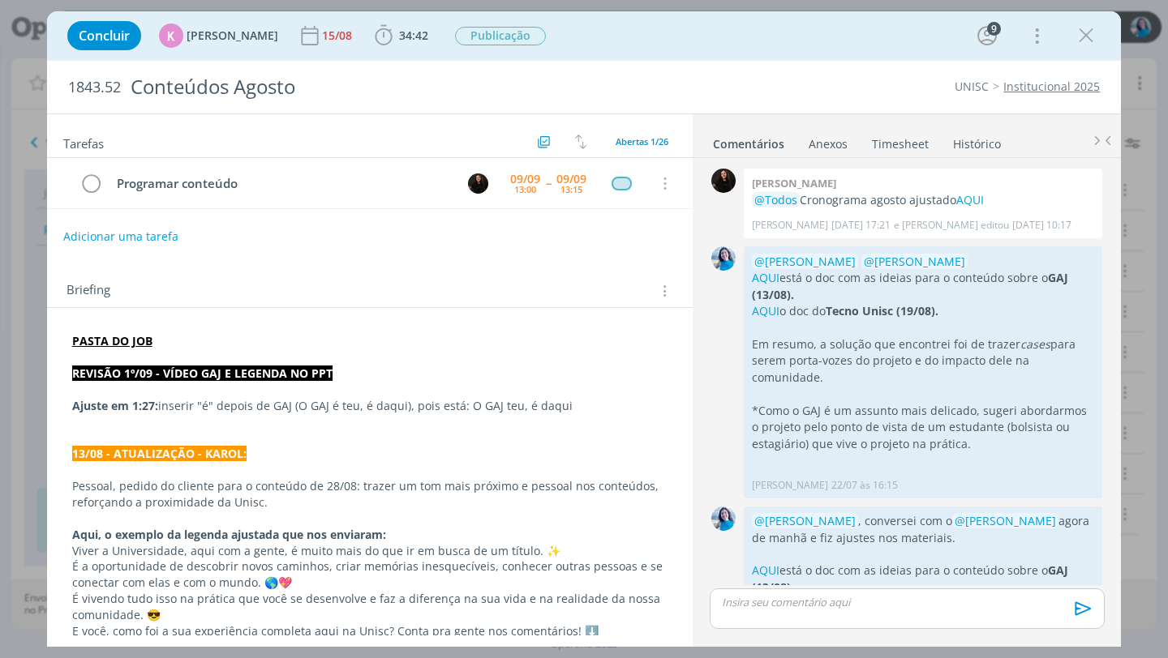
scroll to position [2040, 0]
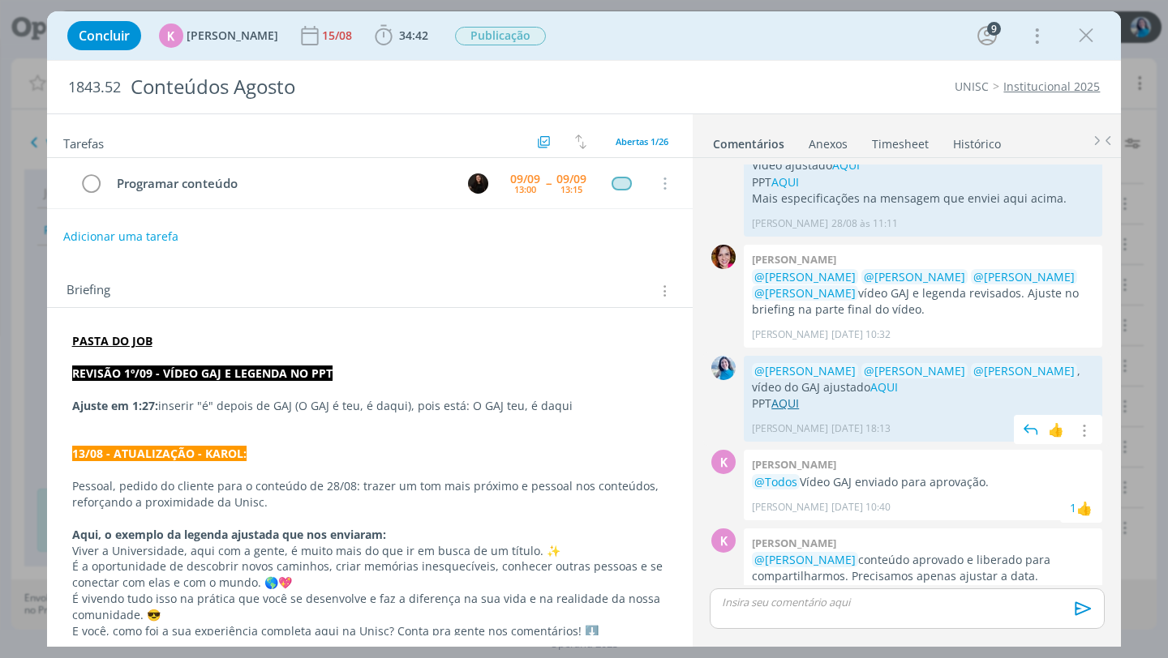
click at [791, 396] on link "AQUI" at bounding box center [785, 403] width 28 height 15
click at [110, 339] on strong "PASTA DO JOB" at bounding box center [112, 340] width 80 height 15
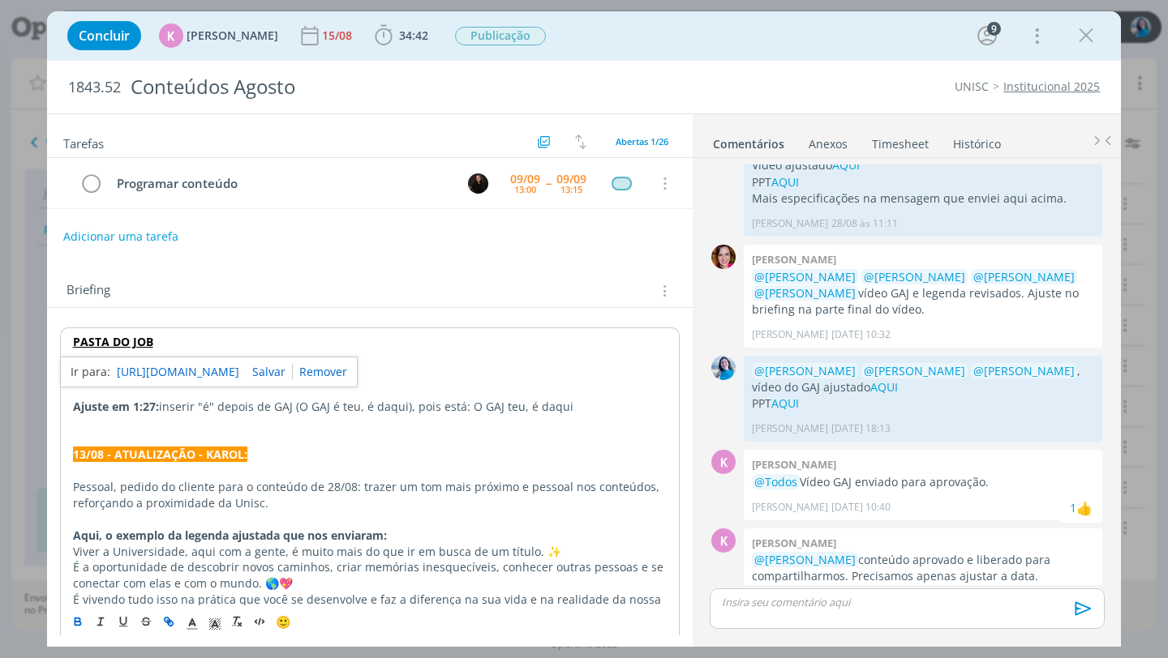
click at [127, 371] on link "[URL][DOMAIN_NAME]" at bounding box center [178, 372] width 122 height 21
click at [841, 602] on p "dialog" at bounding box center [907, 602] width 368 height 15
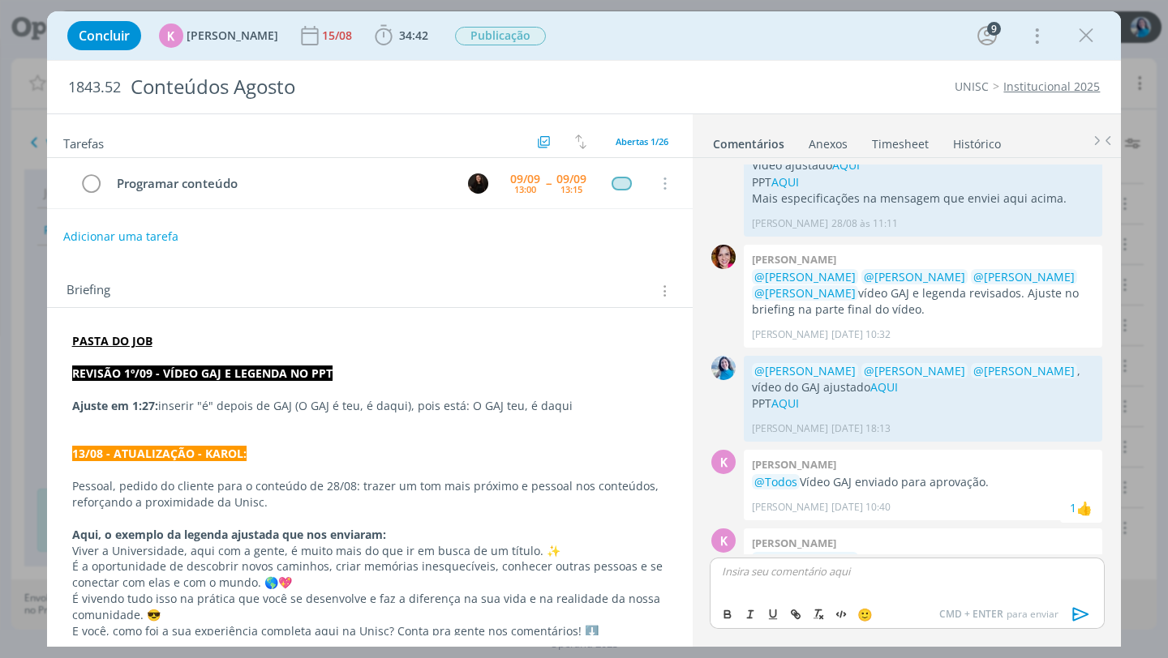
scroll to position [2071, 0]
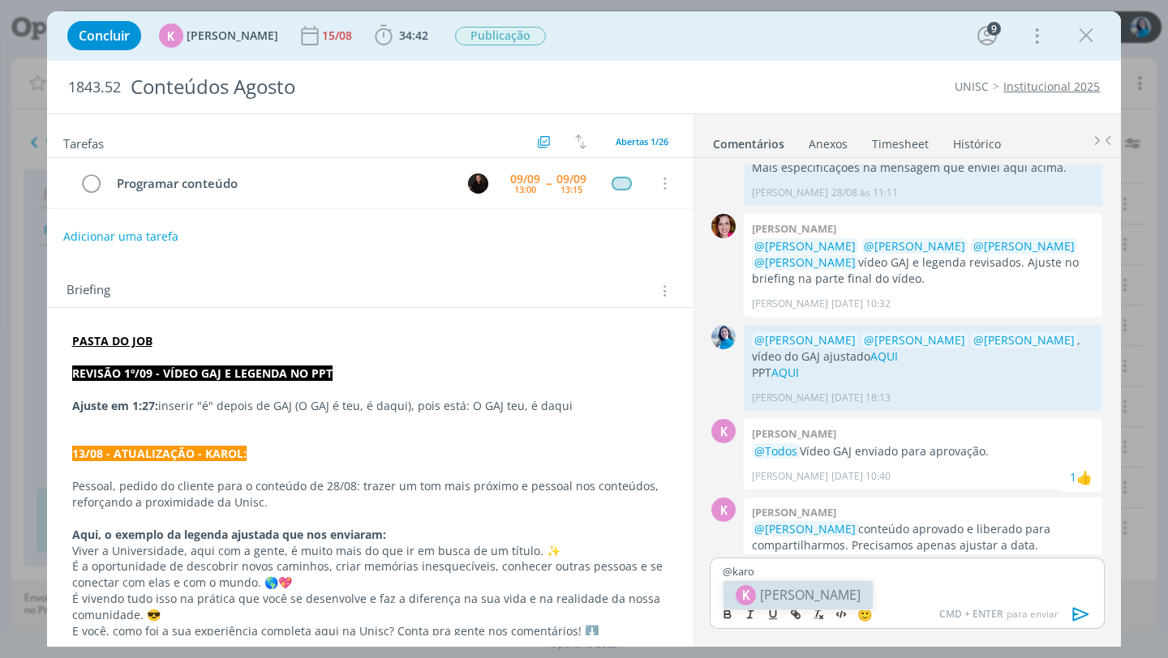
click at [837, 594] on span "[PERSON_NAME]" at bounding box center [810, 594] width 101 height 19
click at [948, 569] on p "﻿ @ [PERSON_NAME] ﻿ , vídeo do GAJ atualizado AQUI com a vinheta final animada." at bounding box center [907, 578] width 368 height 30
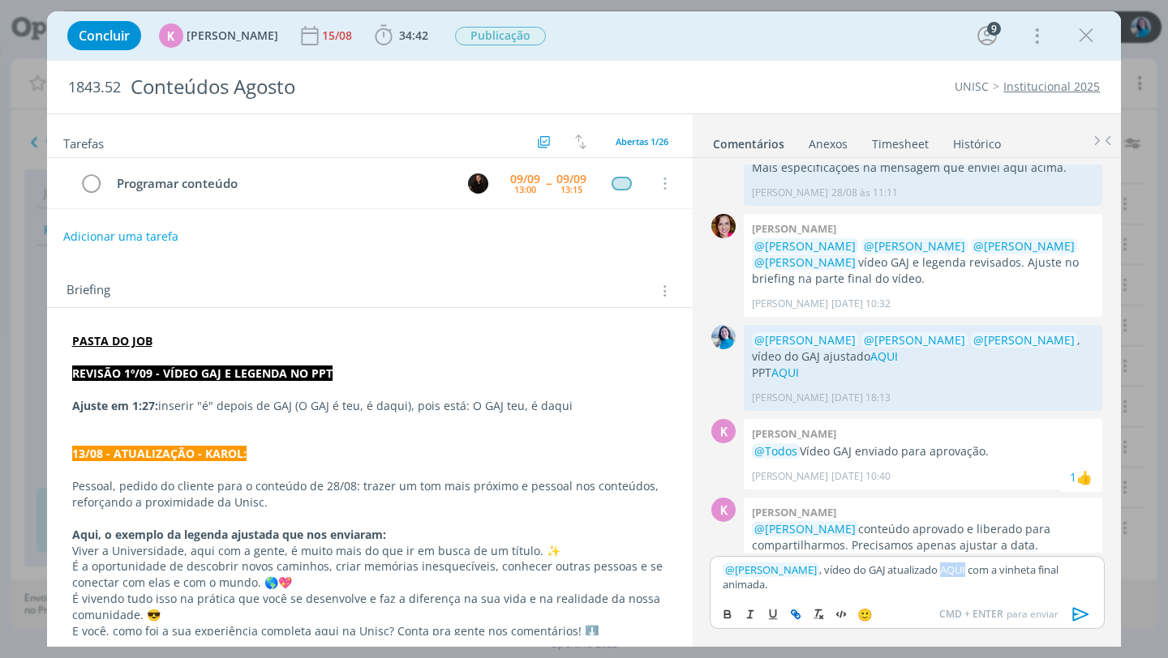
click at [795, 611] on icon "dialog" at bounding box center [793, 612] width 5 height 5
paste input "[URL][DOMAIN_NAME][DATE]"
type input "[URL][DOMAIN_NAME][DATE]"
click at [1031, 539] on link "dialog" at bounding box center [1024, 539] width 42 height 15
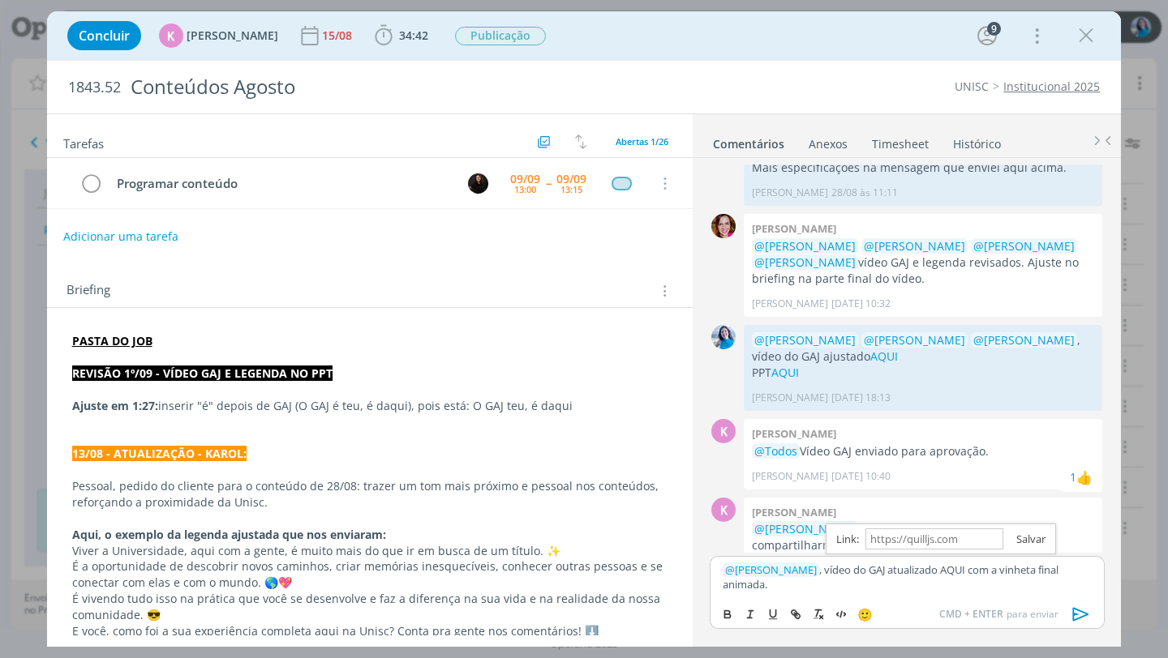
scroll to position [0, 0]
click at [1026, 583] on p "﻿ @ [PERSON_NAME] ﻿ , vídeo do GAJ atualizado AQUI com a vinheta final animada." at bounding box center [907, 578] width 368 height 30
click at [1079, 615] on icon "dialog" at bounding box center [1081, 614] width 24 height 24
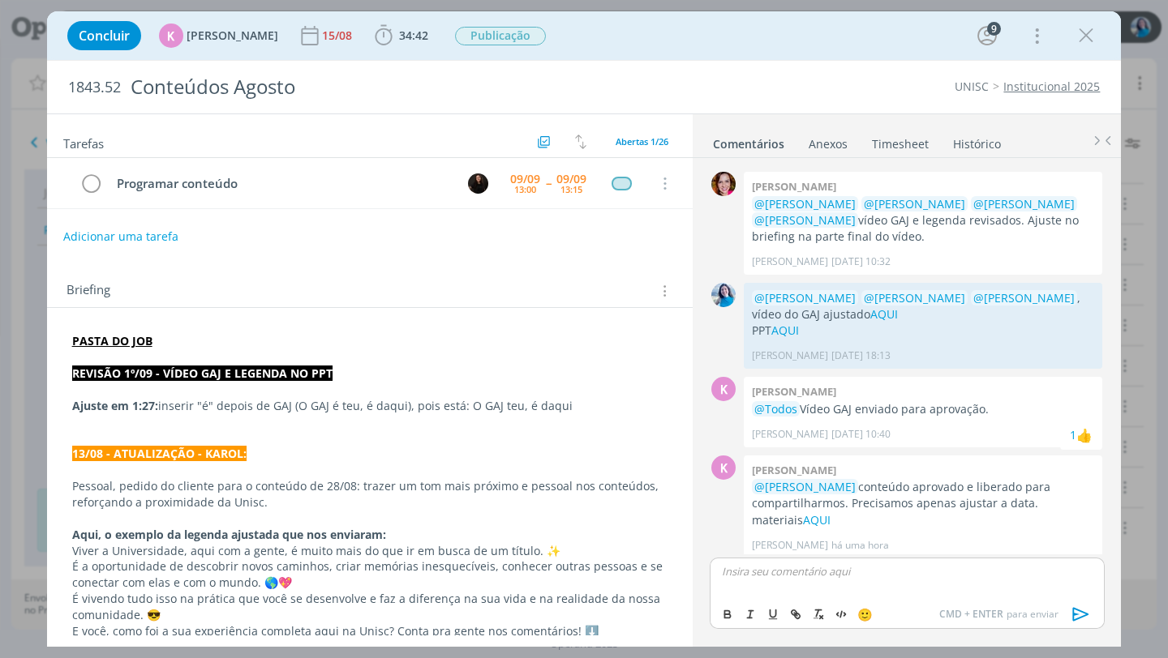
scroll to position [2149, 0]
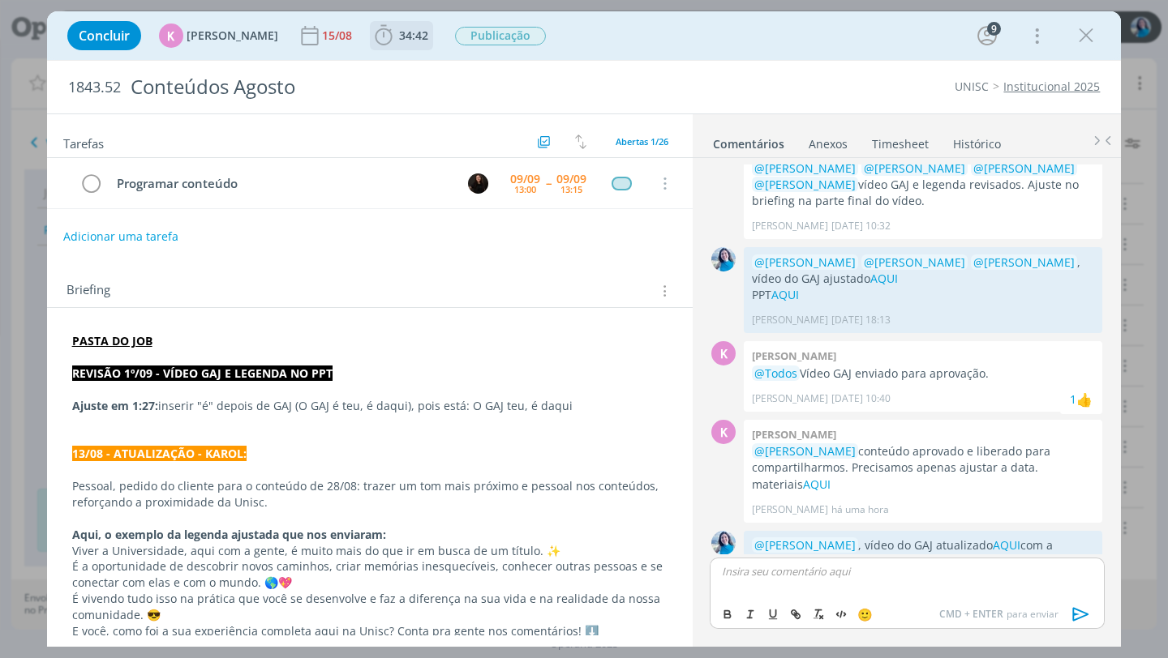
click at [399, 32] on span "34:42" at bounding box center [413, 35] width 29 height 15
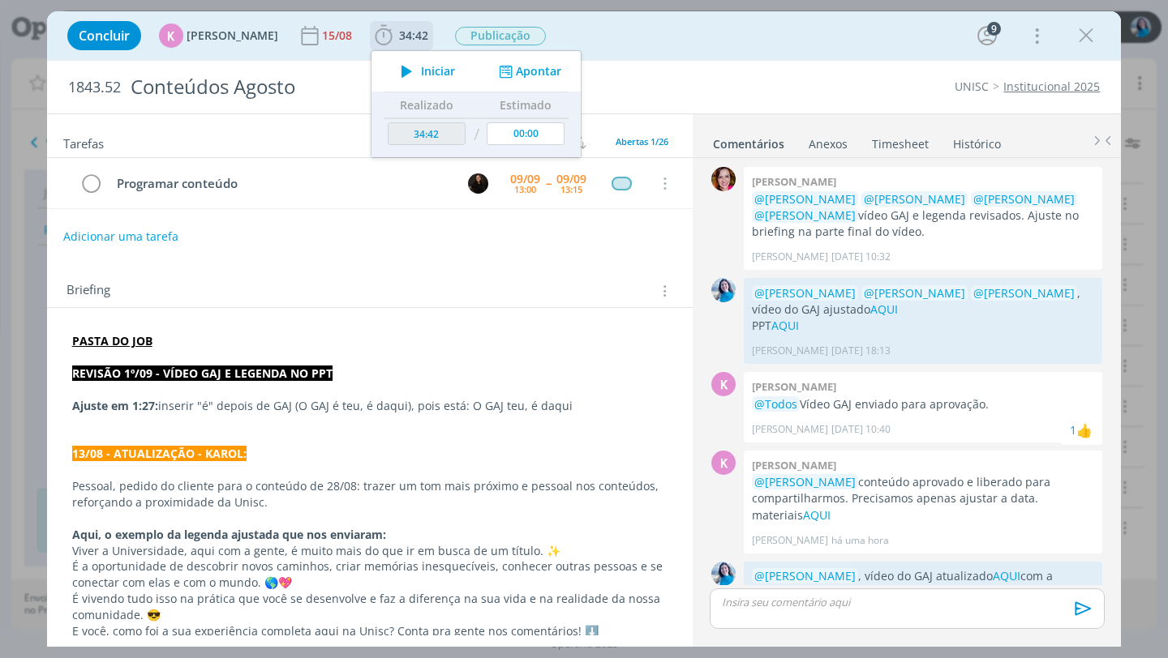
click at [514, 73] on button "Apontar" at bounding box center [528, 71] width 67 height 17
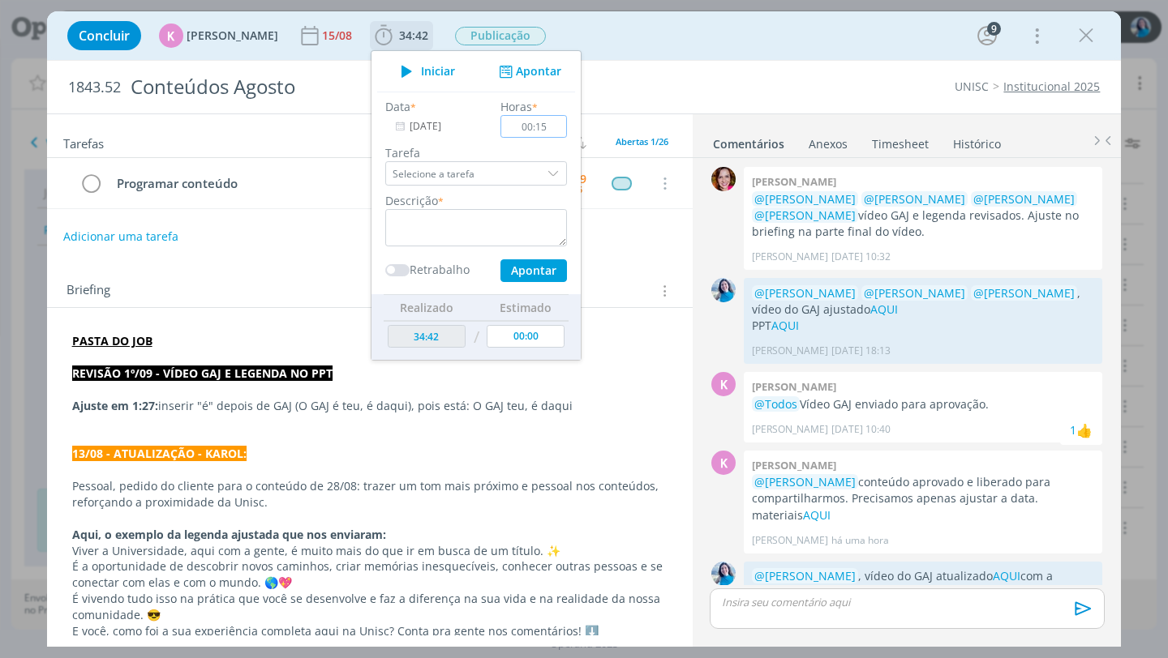
type input "00:15"
click at [484, 217] on textarea "dialog" at bounding box center [476, 227] width 182 height 37
type textarea "ajuste vídeo do GAJ - vinheta animada"
click at [517, 273] on button "Apontar" at bounding box center [533, 270] width 66 height 23
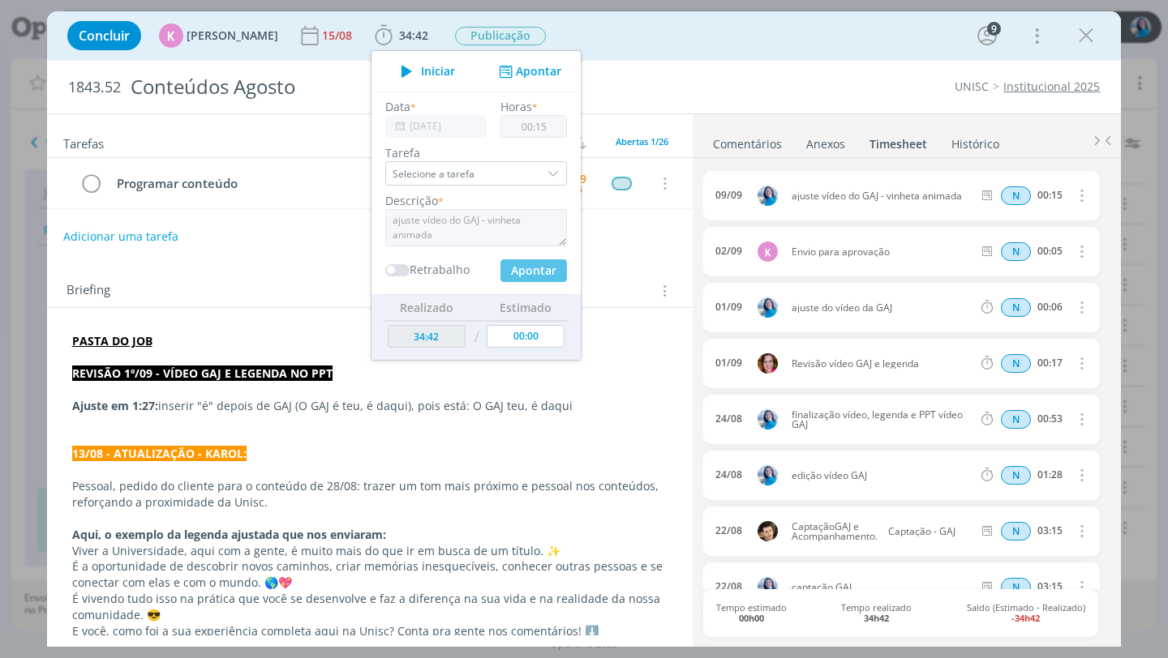
type input "34:57"
type input "00:00"
click at [624, 277] on div "Briefing Briefings Predefinidos Versões do Briefing Ver Briefing do Projeto" at bounding box center [370, 286] width 646 height 44
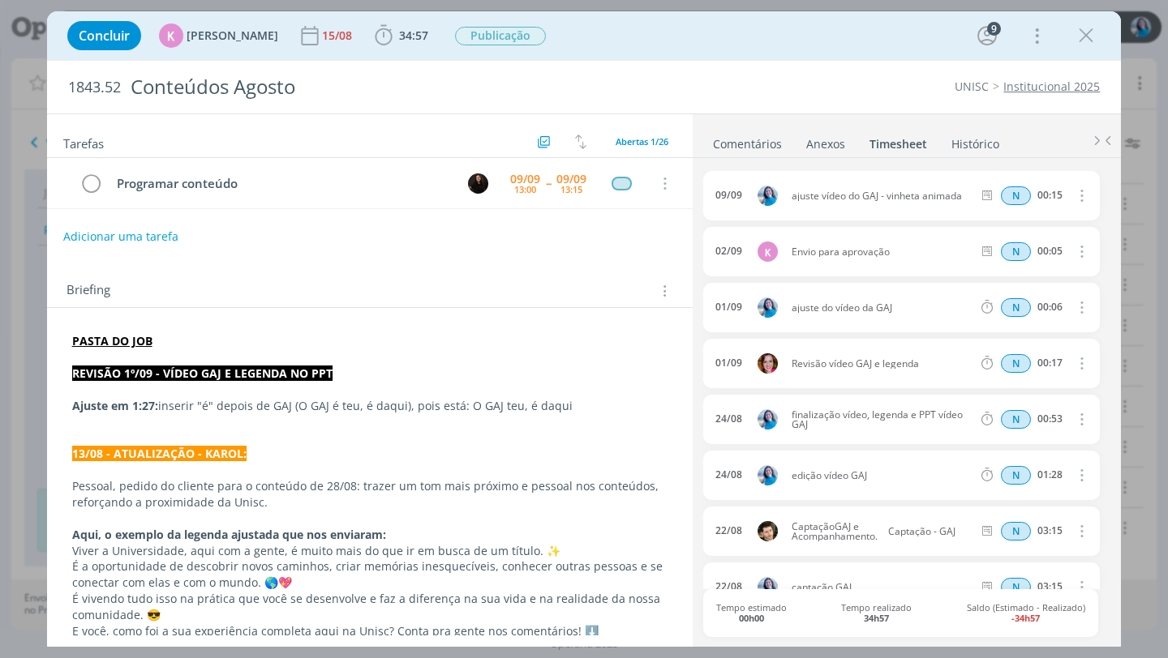
click at [757, 145] on link "Comentários" at bounding box center [747, 141] width 71 height 24
